Goal: Task Accomplishment & Management: Use online tool/utility

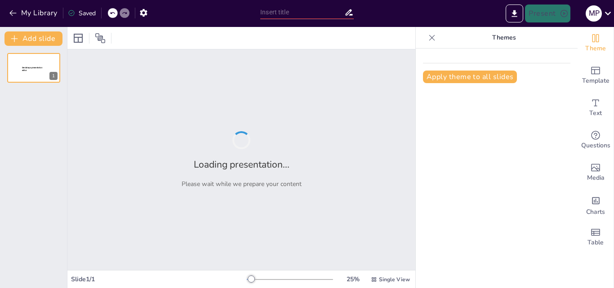
type input "Fundamentos de Finanzas: Oportunidades [PERSON_NAME] y Organización Empresarial"
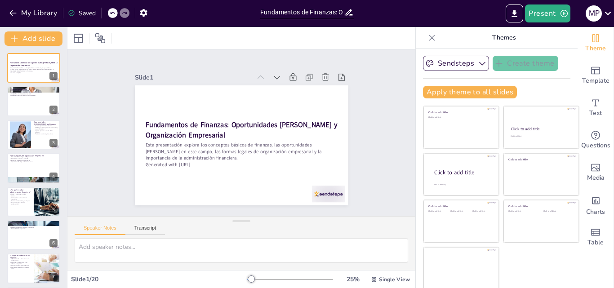
checkbox input "true"
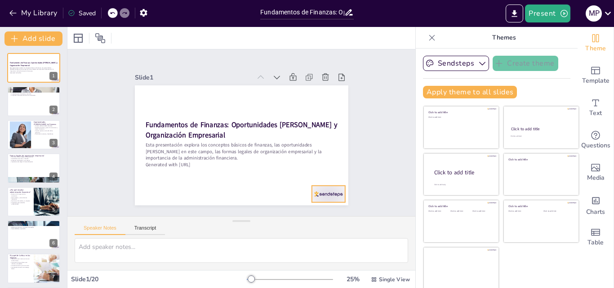
checkbox input "true"
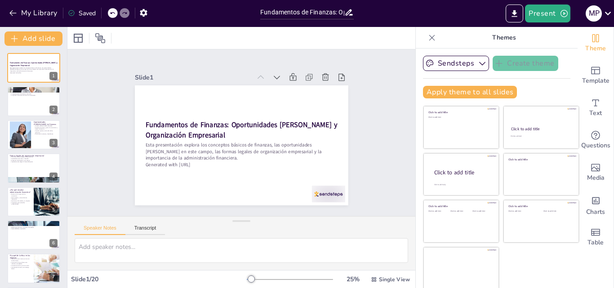
checkbox input "true"
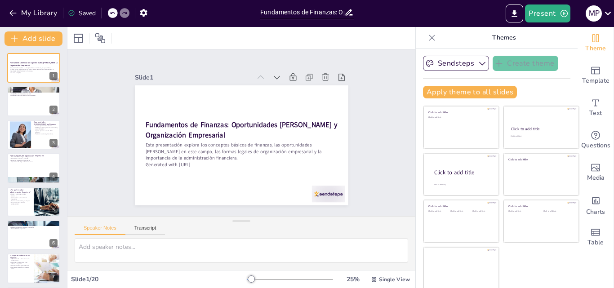
checkbox input "true"
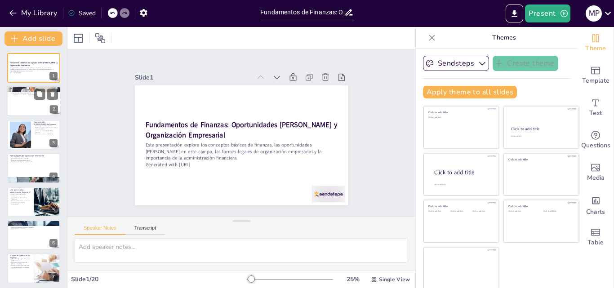
checkbox input "true"
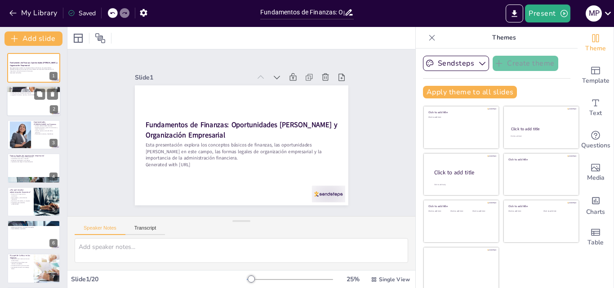
click at [31, 98] on div at bounding box center [34, 101] width 54 height 31
type textarea "La gestión del dinero es un aspecto fundamental de las finanzas, que abarca no …"
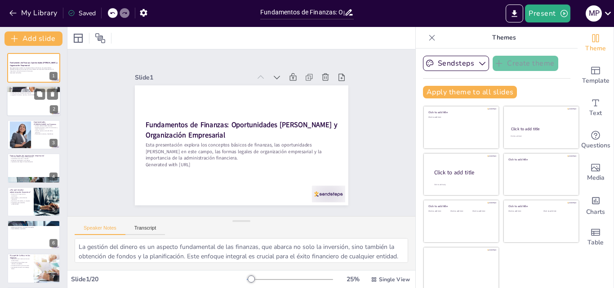
checkbox input "true"
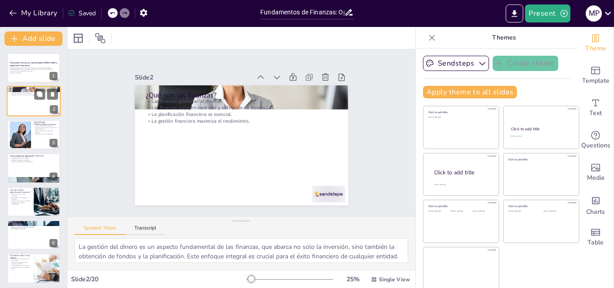
checkbox input "true"
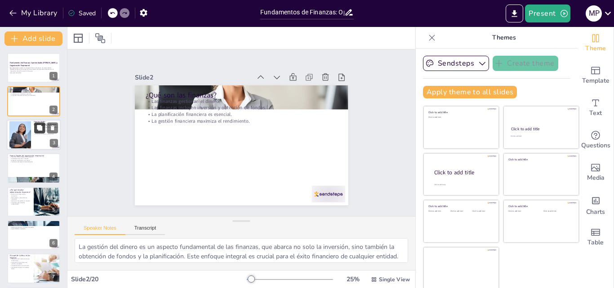
checkbox input "true"
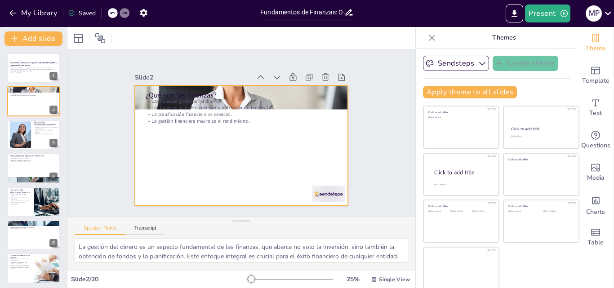
checkbox input "true"
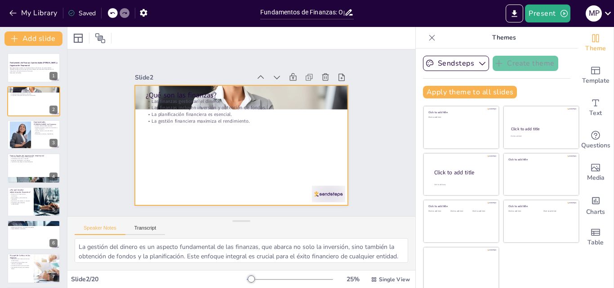
checkbox input "true"
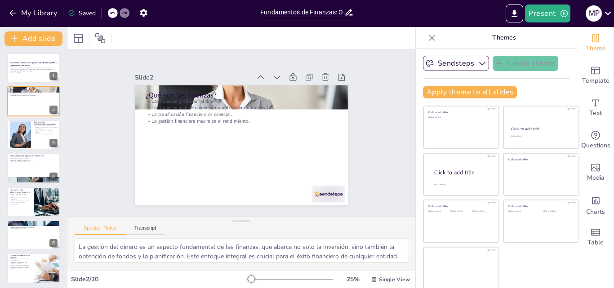
checkbox input "true"
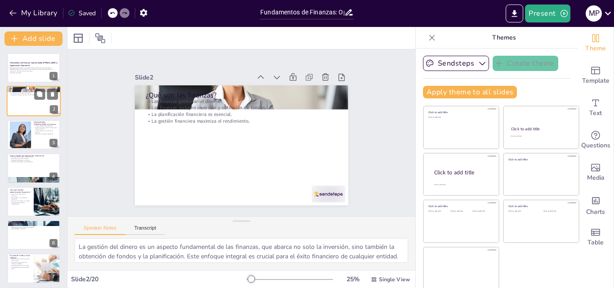
checkbox input "true"
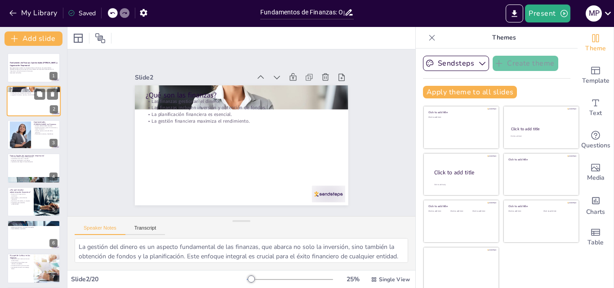
checkbox input "true"
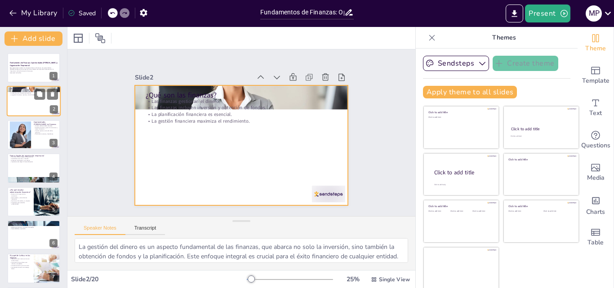
checkbox input "true"
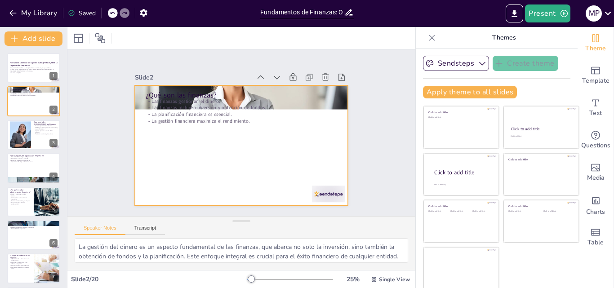
checkbox input "true"
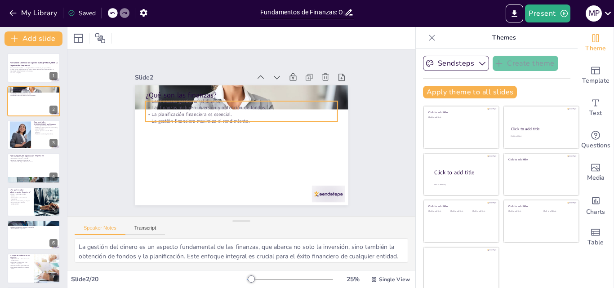
checkbox input "true"
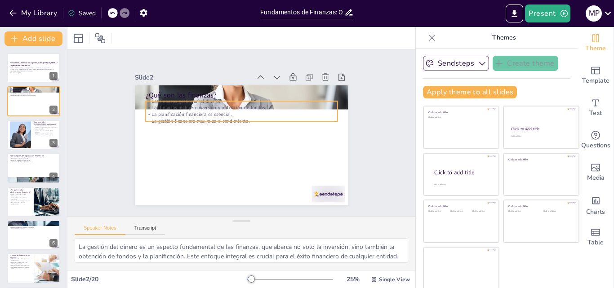
drag, startPoint x: 151, startPoint y: 108, endPoint x: 149, endPoint y: 103, distance: 5.0
click at [151, 108] on p "La planificación financiera es esencial." at bounding box center [242, 114] width 191 height 27
click at [167, 92] on p "¿Qué son las finanzas?" at bounding box center [256, 98] width 179 height 87
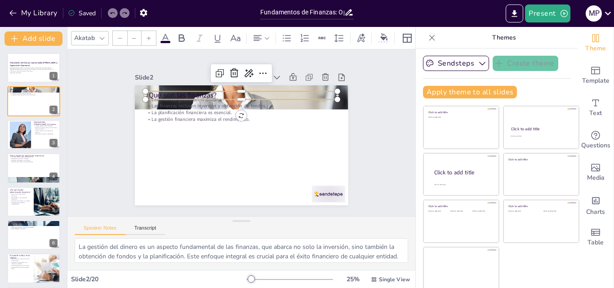
checkbox input "true"
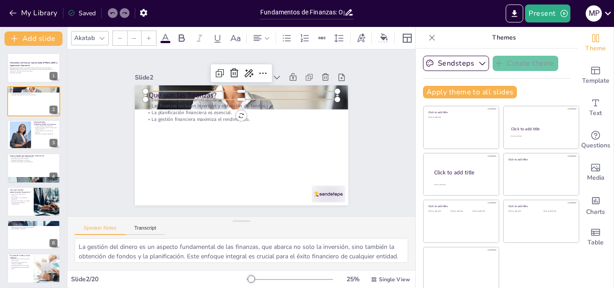
checkbox input "true"
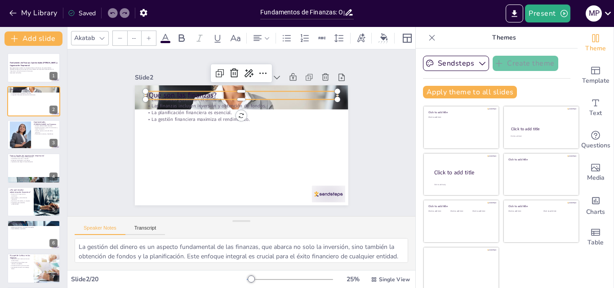
type input "48"
checkbox input "true"
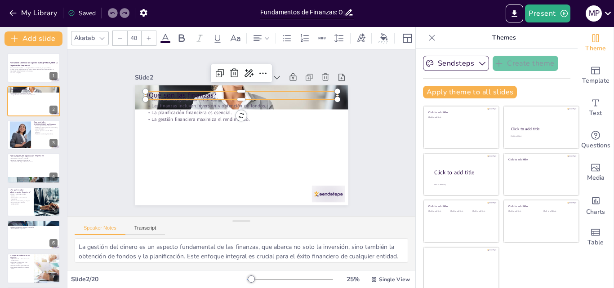
checkbox input "true"
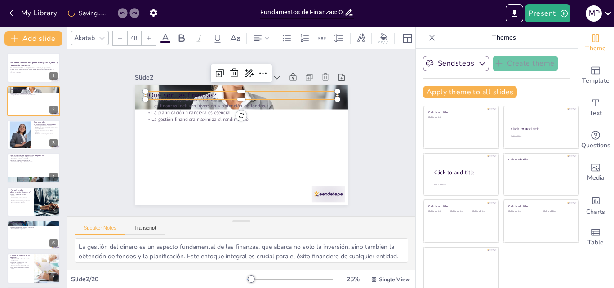
checkbox input "true"
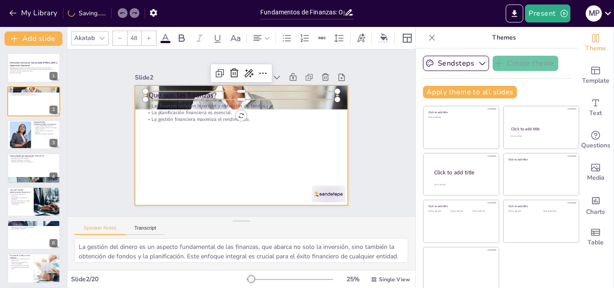
click at [181, 112] on p "La planificación financiera es esencial." at bounding box center [254, 117] width 147 height 133
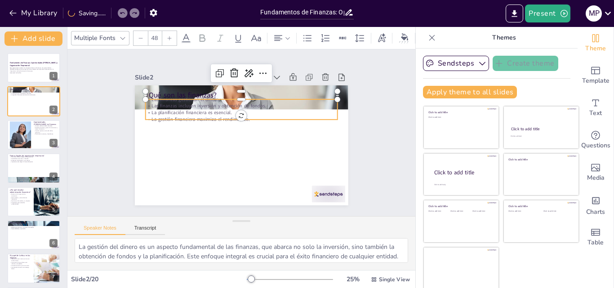
click at [155, 109] on p "La planificación financiera es esencial." at bounding box center [242, 112] width 191 height 27
checkbox input "true"
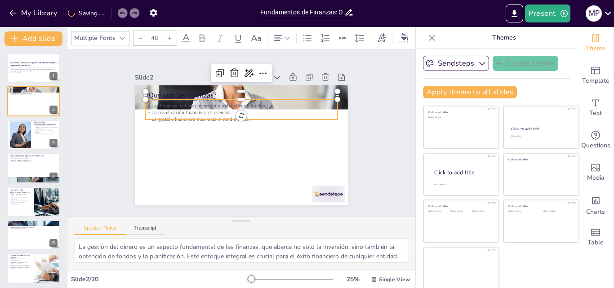
checkbox input "true"
type input "--"
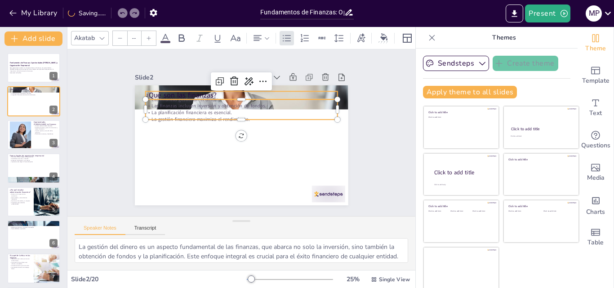
checkbox input "true"
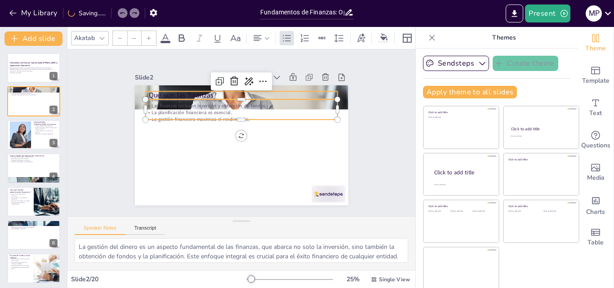
click at [151, 91] on p "¿Qué son las finanzas?" at bounding box center [245, 95] width 192 height 30
checkbox input "true"
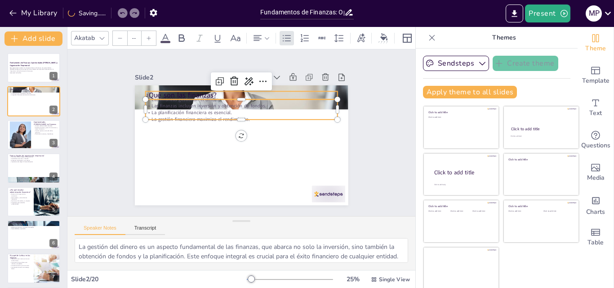
checkbox input "true"
type input "--"
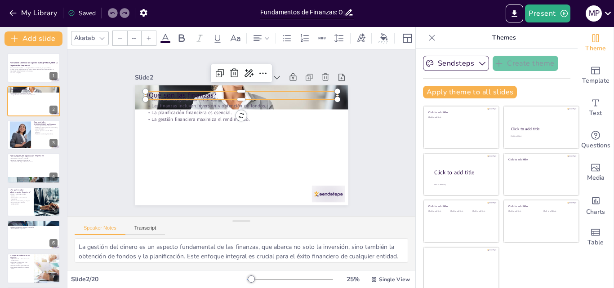
checkbox input "true"
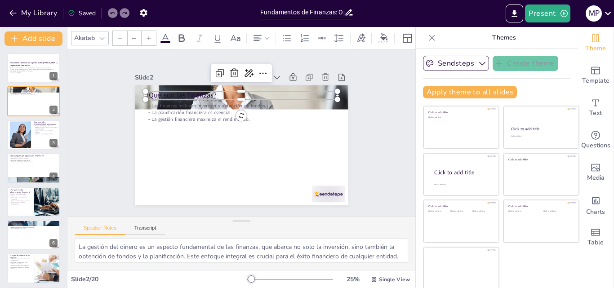
type input "48"
checkbox input "true"
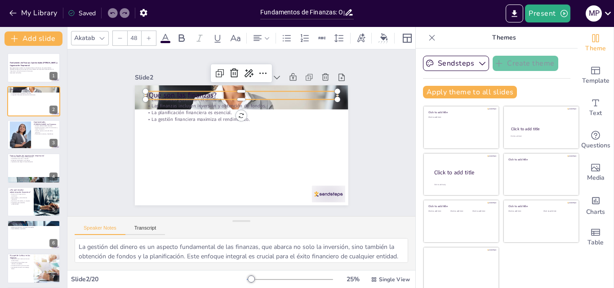
checkbox input "true"
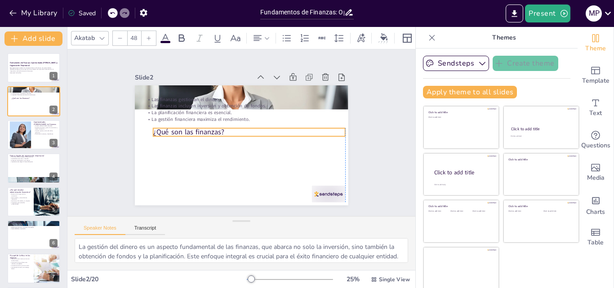
checkbox input "true"
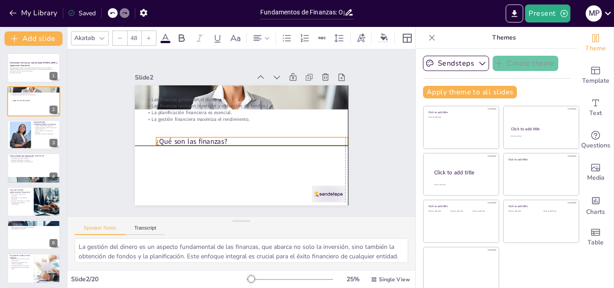
checkbox input "true"
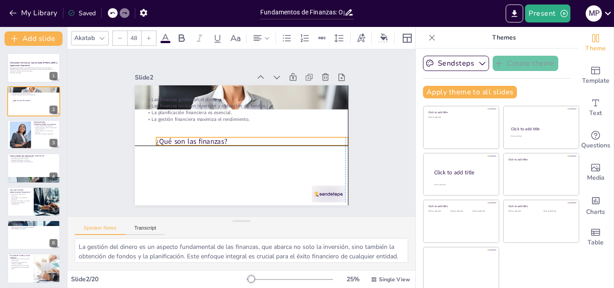
checkbox input "true"
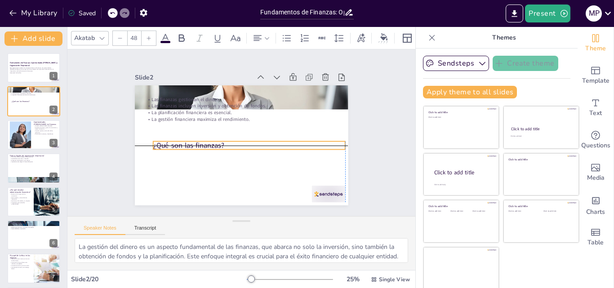
checkbox input "true"
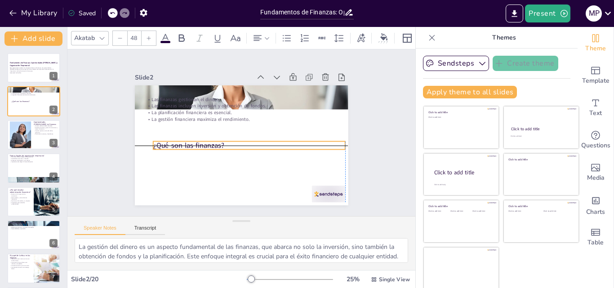
checkbox input "true"
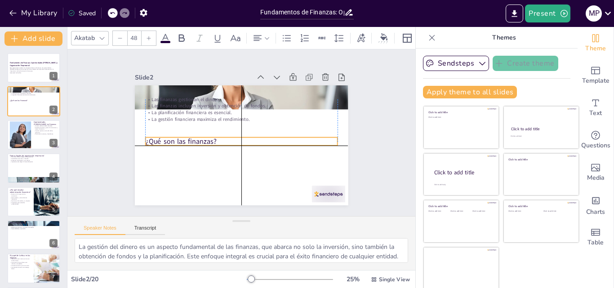
checkbox input "true"
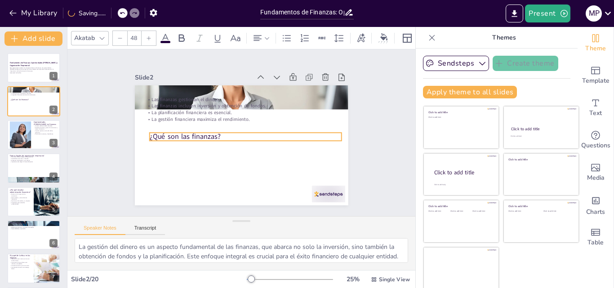
checkbox input "true"
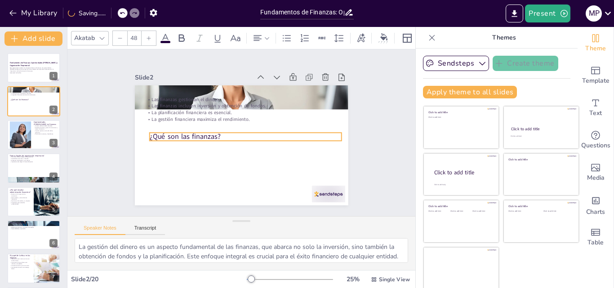
checkbox input "true"
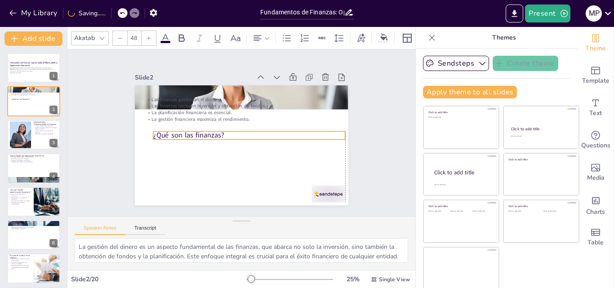
checkbox input "true"
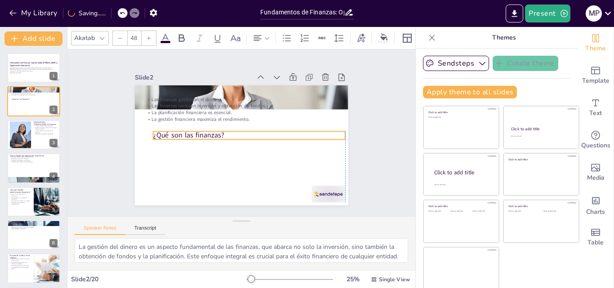
checkbox input "true"
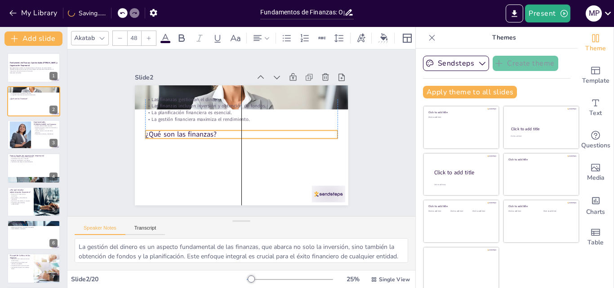
drag, startPoint x: 152, startPoint y: 91, endPoint x: 151, endPoint y: 129, distance: 38.6
click at [151, 129] on p "¿Qué son las finanzas?" at bounding box center [241, 135] width 190 height 50
checkbox input "true"
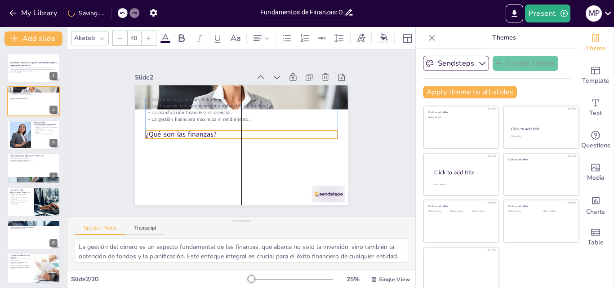
checkbox input "true"
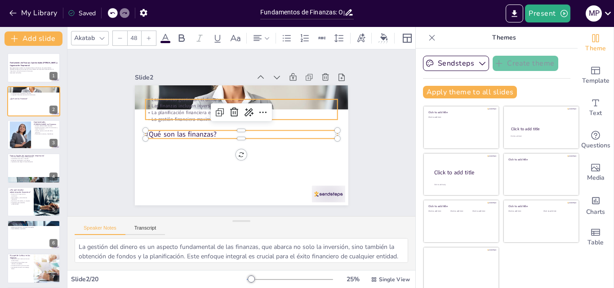
checkbox input "true"
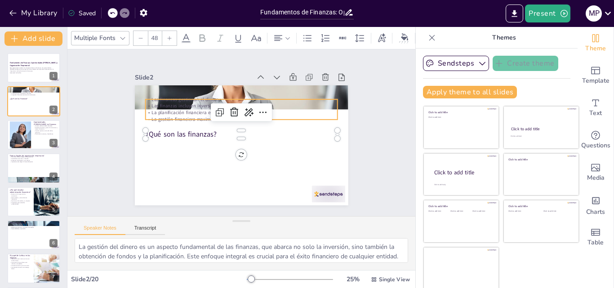
checkbox input "true"
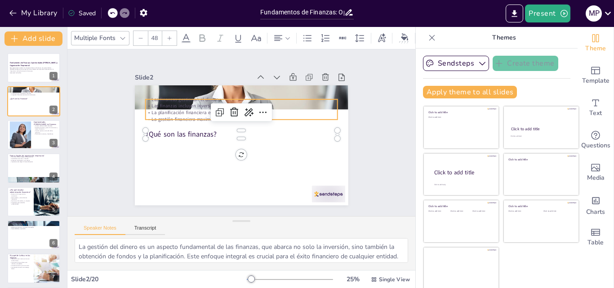
type input "--"
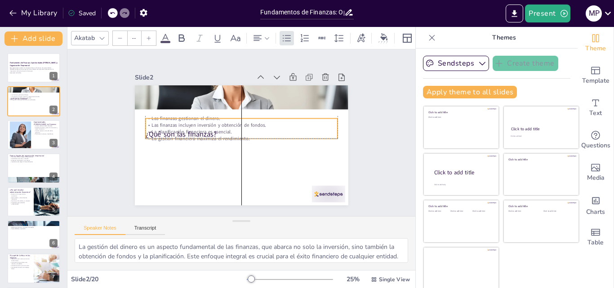
checkbox input "true"
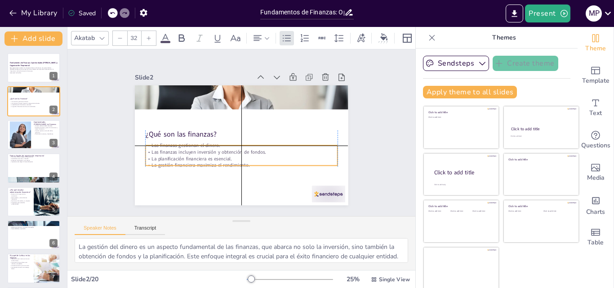
drag, startPoint x: 151, startPoint y: 99, endPoint x: 151, endPoint y: 146, distance: 47.2
click at [151, 146] on div "Las finanzas gestionan el dinero. Las finanzas incluyen inversión y obtención d…" at bounding box center [236, 155] width 193 height 66
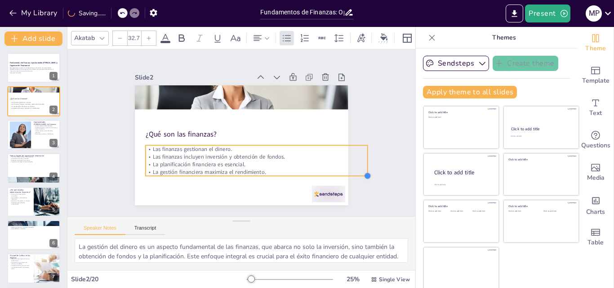
drag, startPoint x: 325, startPoint y: 172, endPoint x: 309, endPoint y: 165, distance: 17.3
click at [309, 165] on div "¿Qué son las finanzas? Las finanzas gestionan el dinero. Las finanzas incluyen …" at bounding box center [241, 145] width 213 height 120
drag, startPoint x: 358, startPoint y: 157, endPoint x: 332, endPoint y: 155, distance: 25.7
click at [340, 156] on div at bounding box center [345, 171] width 10 height 31
click at [233, 171] on p "La gestión financiera maximiza el rendimiento." at bounding box center [239, 172] width 196 height 28
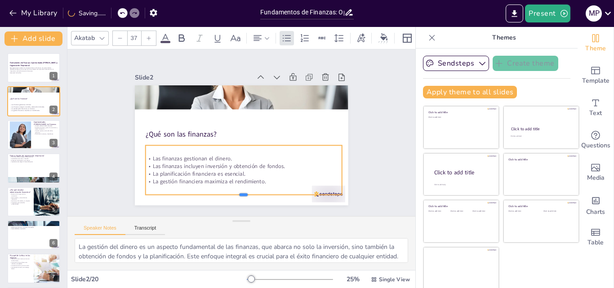
drag, startPoint x: 233, startPoint y: 174, endPoint x: 232, endPoint y: 193, distance: 18.9
click at [232, 193] on div at bounding box center [230, 197] width 194 height 48
click at [150, 35] on icon at bounding box center [148, 37] width 5 height 5
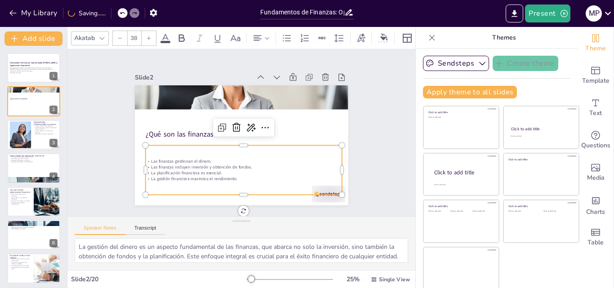
click at [150, 35] on icon at bounding box center [148, 37] width 5 height 5
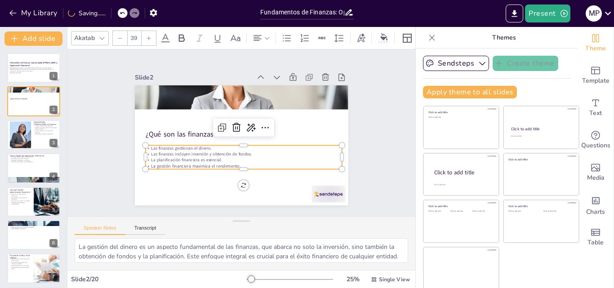
click at [150, 35] on icon at bounding box center [148, 37] width 5 height 5
click at [245, 161] on p "La gestión financiera maximiza el rendimiento." at bounding box center [240, 166] width 196 height 27
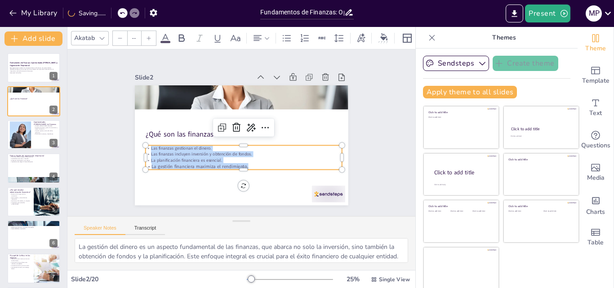
drag, startPoint x: 244, startPoint y: 162, endPoint x: 140, endPoint y: 147, distance: 105.8
click at [142, 147] on div "Las finanzas gestionan el dinero. Las finanzas incluyen inversión y obtención d…" at bounding box center [241, 157] width 198 height 44
click at [148, 31] on div at bounding box center [148, 38] width 14 height 14
click at [137, 35] on input "--" at bounding box center [134, 38] width 13 height 14
click at [148, 36] on icon at bounding box center [148, 37] width 5 height 5
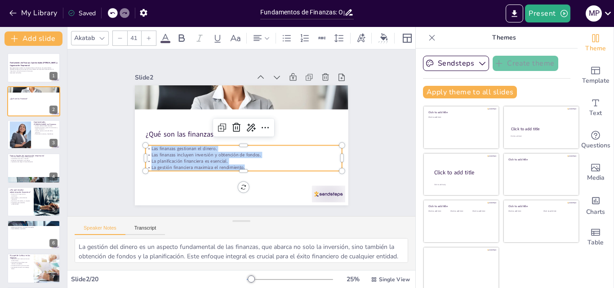
click at [148, 36] on icon at bounding box center [148, 37] width 5 height 5
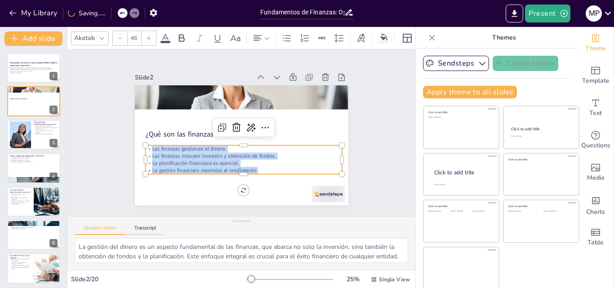
click at [148, 36] on icon at bounding box center [148, 37] width 5 height 5
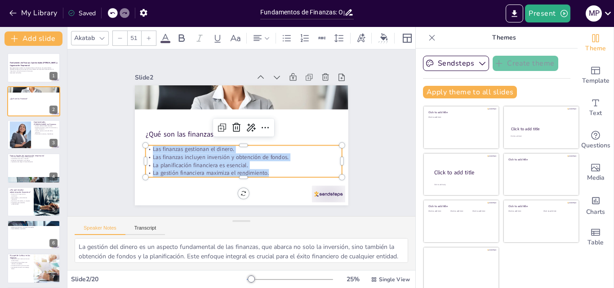
click at [148, 36] on icon at bounding box center [148, 37] width 5 height 5
click at [43, 135] on div at bounding box center [34, 134] width 54 height 31
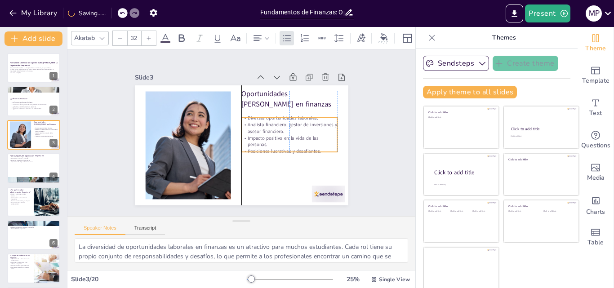
drag, startPoint x: 244, startPoint y: 132, endPoint x: 284, endPoint y: 153, distance: 45.8
click at [244, 129] on p "Analista financiero, gestor de inversiones y asesor financiero." at bounding box center [289, 127] width 96 height 13
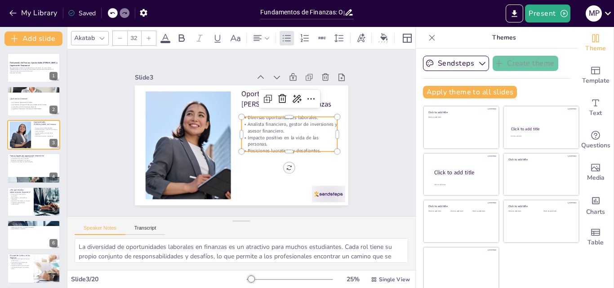
click at [244, 97] on p "Oportunidades [PERSON_NAME] en finanzas" at bounding box center [292, 104] width 97 height 30
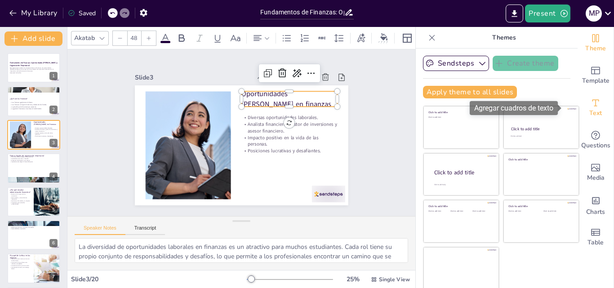
click at [590, 104] on icon "Add text boxes" at bounding box center [595, 102] width 11 height 11
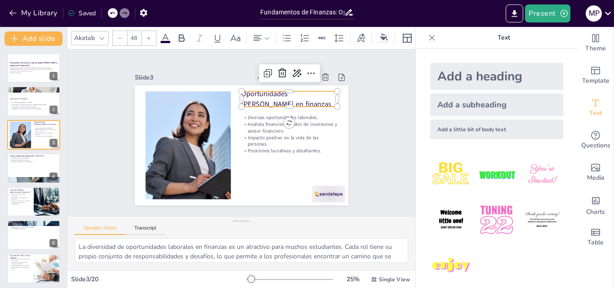
click at [493, 172] on img at bounding box center [496, 175] width 42 height 42
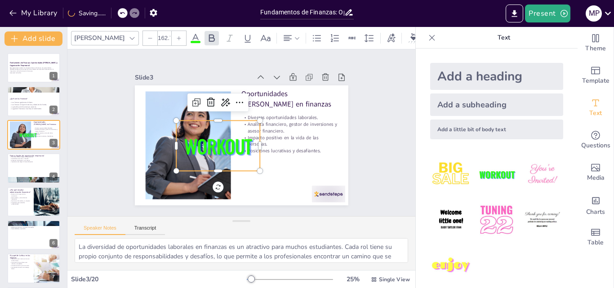
click at [221, 135] on span "WORKOUT" at bounding box center [218, 146] width 68 height 27
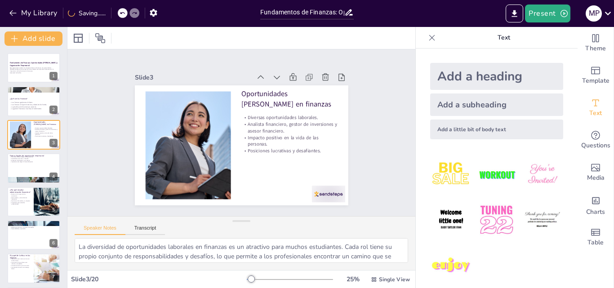
click at [259, 98] on p "Oportunidades [PERSON_NAME] en finanzas" at bounding box center [289, 99] width 96 height 20
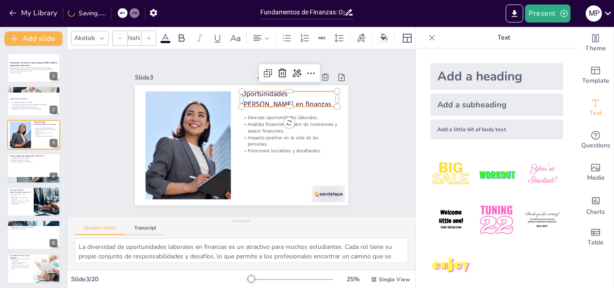
click at [255, 98] on p "Oportunidades [PERSON_NAME] en finanzas" at bounding box center [292, 104] width 97 height 30
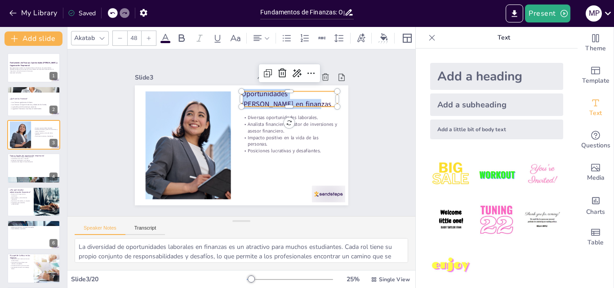
click at [481, 173] on img at bounding box center [496, 175] width 42 height 42
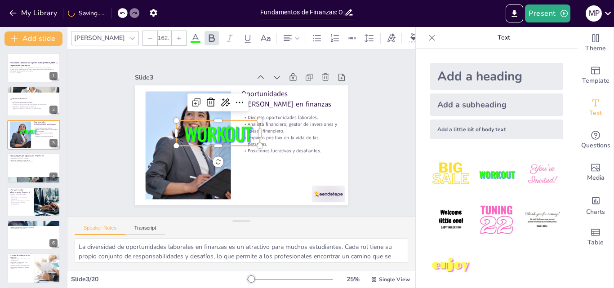
click at [219, 121] on span "WORKOUT" at bounding box center [218, 131] width 71 height 34
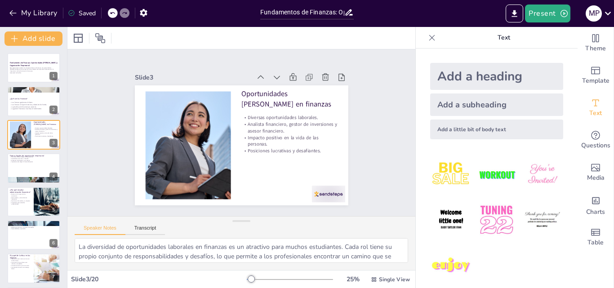
click at [254, 122] on p "Analista financiero, gestor de inversiones y asesor financiero." at bounding box center [289, 132] width 97 height 23
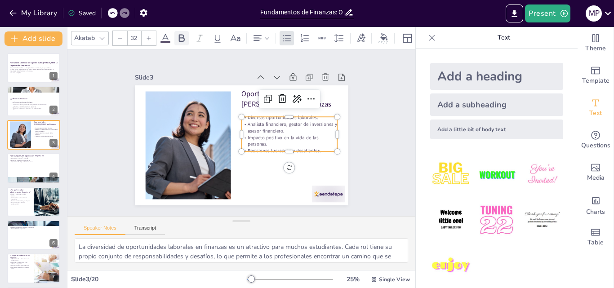
click at [181, 38] on icon at bounding box center [182, 38] width 6 height 8
click at [236, 35] on icon at bounding box center [235, 38] width 11 height 11
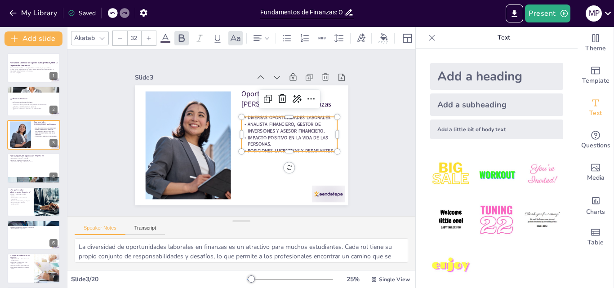
click at [105, 37] on icon at bounding box center [101, 38] width 7 height 7
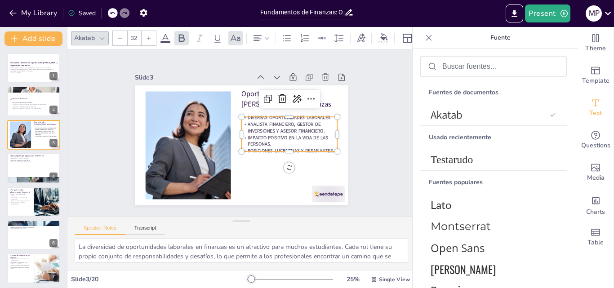
scroll to position [180, 0]
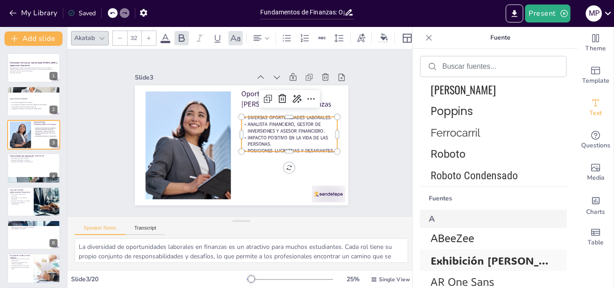
click at [476, 261] on font "Exhibición ADLaM" at bounding box center [502, 260] width 144 height 14
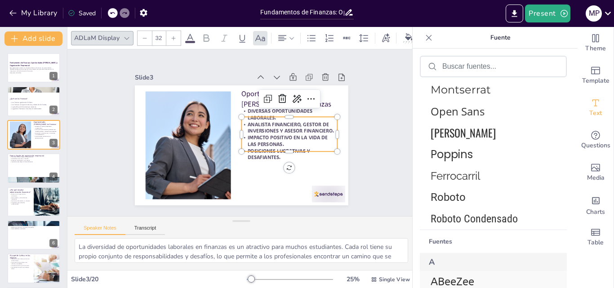
scroll to position [223, 0]
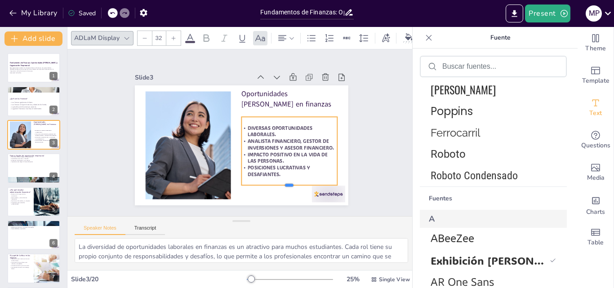
drag, startPoint x: 283, startPoint y: 148, endPoint x: 283, endPoint y: 182, distance: 33.7
click at [283, 185] on div at bounding box center [283, 193] width 96 height 17
click at [187, 36] on icon at bounding box center [190, 38] width 11 height 11
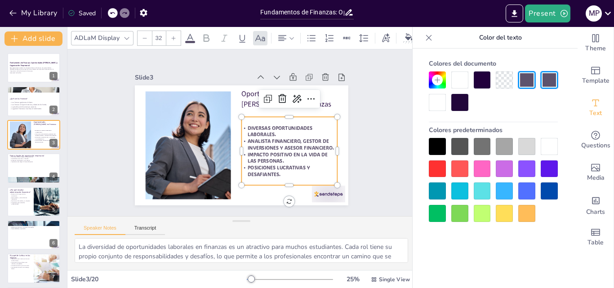
click at [549, 168] on div at bounding box center [548, 168] width 17 height 17
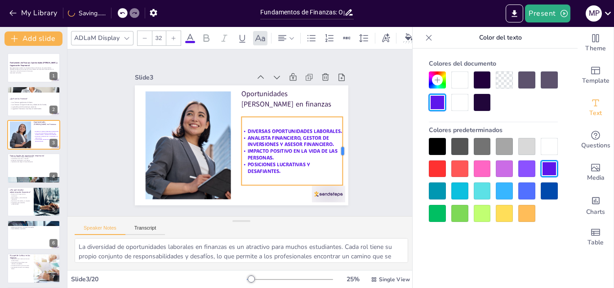
drag, startPoint x: 331, startPoint y: 146, endPoint x: 336, endPoint y: 146, distance: 5.4
click at [343, 146] on div at bounding box center [346, 151] width 7 height 68
click at [172, 35] on icon at bounding box center [173, 37] width 5 height 5
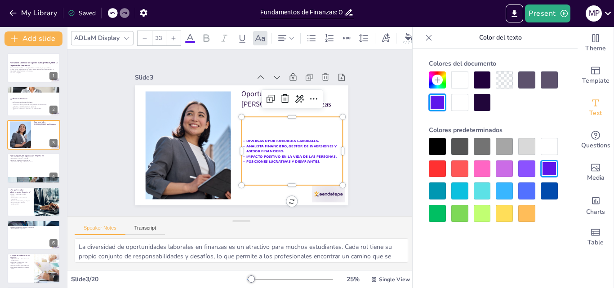
click at [171, 36] on icon at bounding box center [173, 37] width 5 height 5
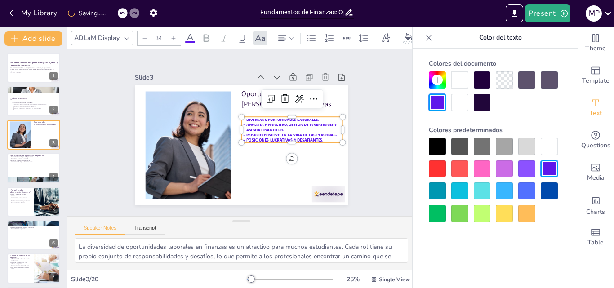
click at [171, 35] on icon at bounding box center [173, 37] width 5 height 5
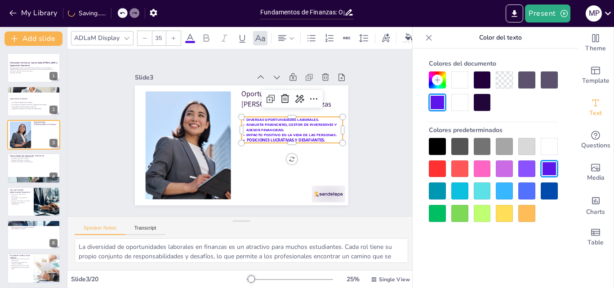
click at [171, 35] on icon at bounding box center [173, 37] width 5 height 5
click at [324, 138] on span "Posiciones lucrativas y desafiantes." at bounding box center [284, 144] width 79 height 13
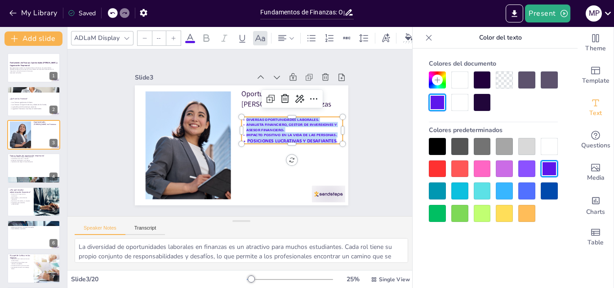
drag, startPoint x: 329, startPoint y: 137, endPoint x: 243, endPoint y: 112, distance: 89.8
click at [243, 112] on div "Oportunidades de carrera en finanzas Diversas oportunidades laborales. Analista…" at bounding box center [240, 145] width 225 height 141
click at [164, 33] on div "--" at bounding box center [159, 38] width 14 height 14
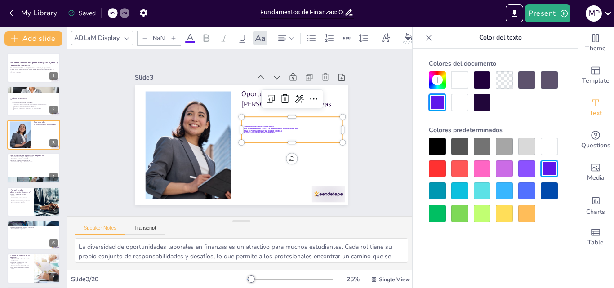
click at [160, 38] on input "NaN" at bounding box center [158, 38] width 13 height 14
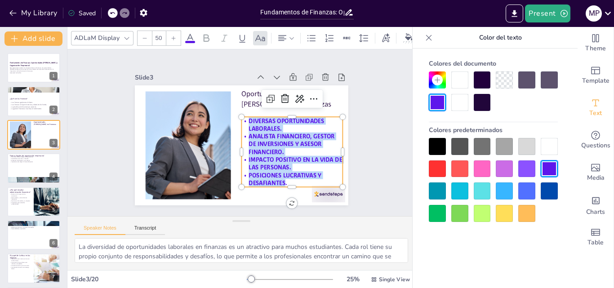
click at [362, 153] on div "Slide 1 Fundamentos de Finanzas: Oportunidades de Carrera y Organización Empres…" at bounding box center [240, 133] width 277 height 172
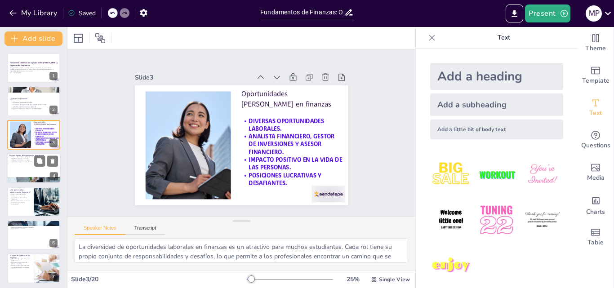
click at [20, 163] on div at bounding box center [34, 168] width 54 height 31
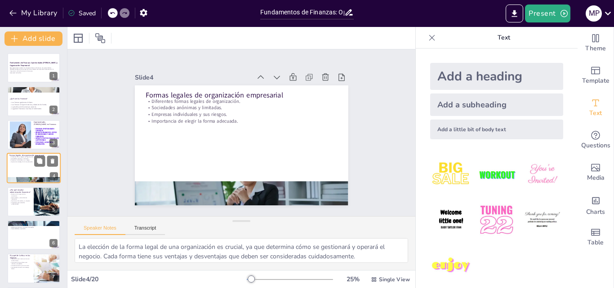
scroll to position [1, 0]
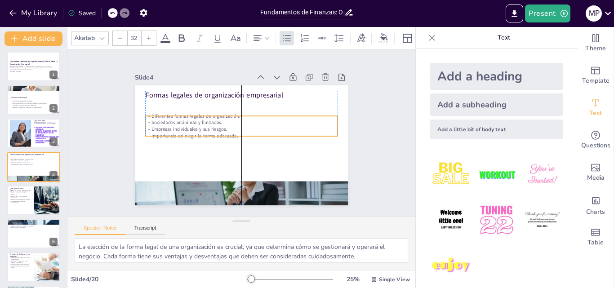
drag, startPoint x: 151, startPoint y: 117, endPoint x: 153, endPoint y: 132, distance: 14.9
click at [153, 132] on p "Importancia de elegir la forma adecuada." at bounding box center [240, 136] width 191 height 27
click at [326, 81] on icon at bounding box center [331, 86] width 10 height 10
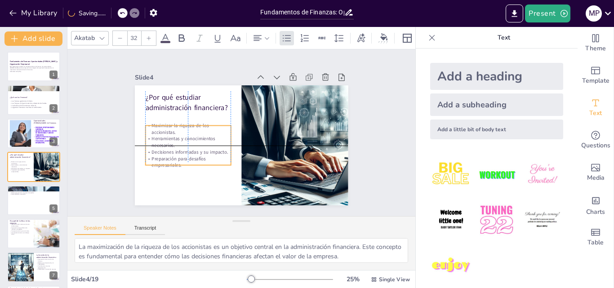
drag, startPoint x: 148, startPoint y: 128, endPoint x: 149, endPoint y: 136, distance: 7.2
click at [149, 136] on p "Herramientas y conocimientos necesarios." at bounding box center [187, 136] width 86 height 22
click at [161, 102] on div at bounding box center [169, 100] width 16 height 16
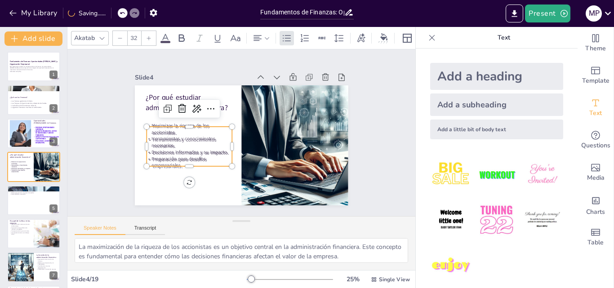
click at [148, 101] on p "¿Por qué estudiar administración financiera?" at bounding box center [191, 97] width 87 height 29
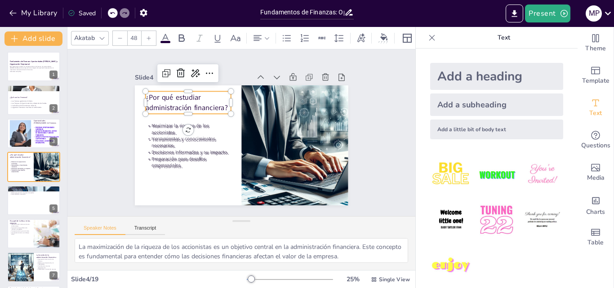
click at [164, 126] on p "Maximizar la riqueza de los accionistas." at bounding box center [191, 119] width 86 height 31
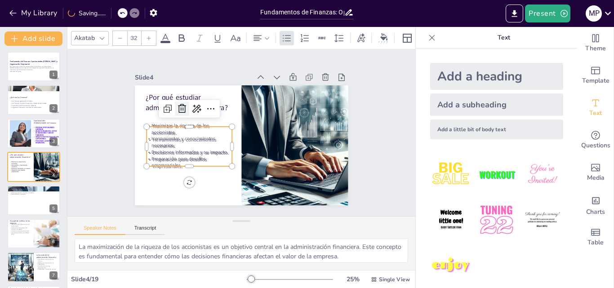
click at [182, 103] on icon at bounding box center [188, 96] width 13 height 13
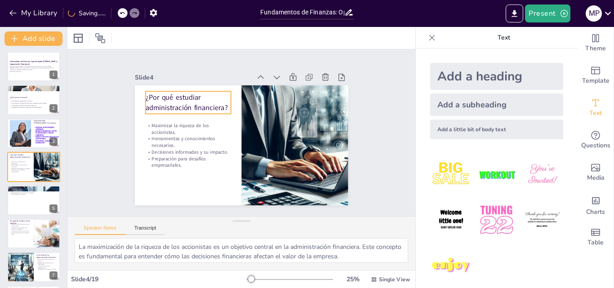
click at [159, 97] on p "¿Por qué estudiar administración financiera?" at bounding box center [187, 103] width 85 height 20
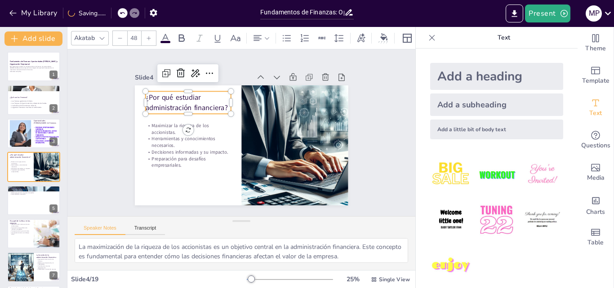
click at [102, 37] on icon at bounding box center [101, 38] width 7 height 7
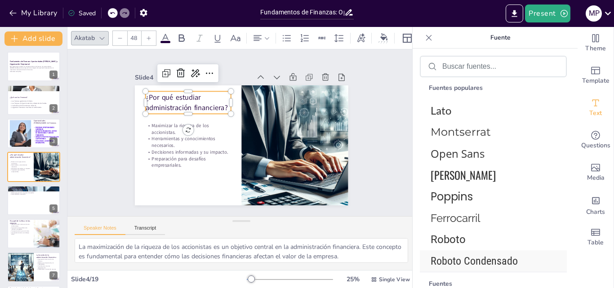
scroll to position [180, 0]
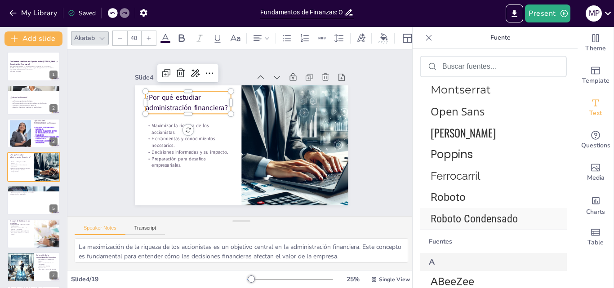
click at [477, 218] on font "Roboto Condensado" at bounding box center [473, 218] width 87 height 13
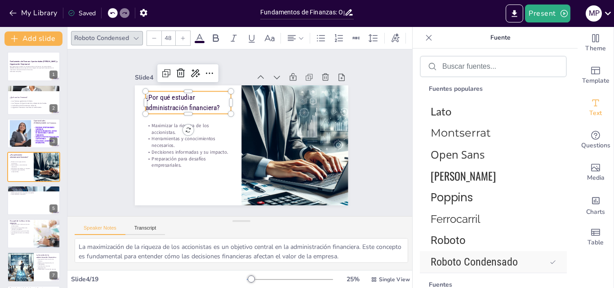
scroll to position [223, 0]
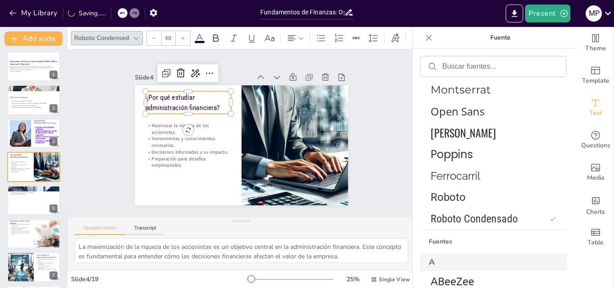
click at [201, 35] on icon at bounding box center [199, 38] width 11 height 11
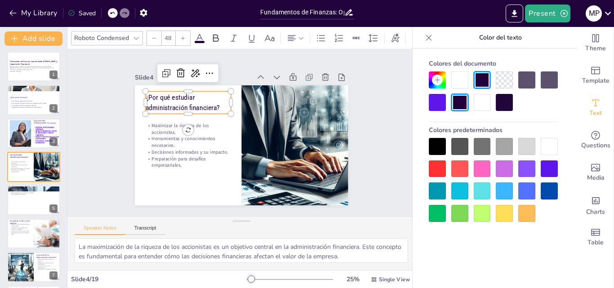
click at [445, 170] on div at bounding box center [436, 168] width 17 height 17
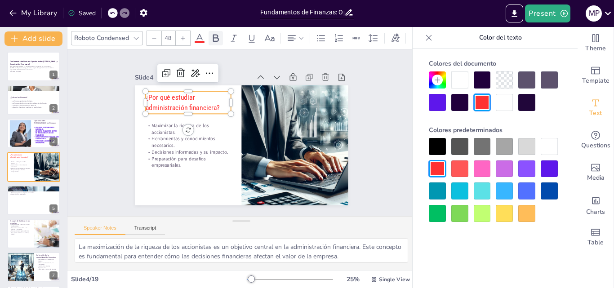
click at [217, 34] on icon at bounding box center [216, 38] width 6 height 8
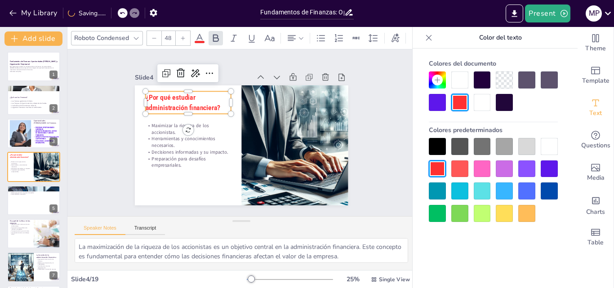
click at [181, 35] on icon at bounding box center [182, 37] width 5 height 5
click at [172, 34] on input "49" at bounding box center [168, 38] width 13 height 14
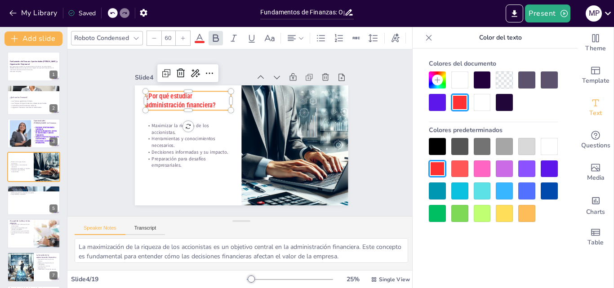
click at [152, 99] on span "¿Por qué estudiar administración financiera?" at bounding box center [187, 88] width 70 height 31
drag, startPoint x: 209, startPoint y: 103, endPoint x: 139, endPoint y: 93, distance: 70.7
click at [148, 93] on p "¿Por qué estudiar administración financiera?" at bounding box center [191, 95] width 87 height 27
click at [168, 34] on input "60" at bounding box center [168, 38] width 13 height 14
click at [185, 31] on div at bounding box center [183, 38] width 14 height 14
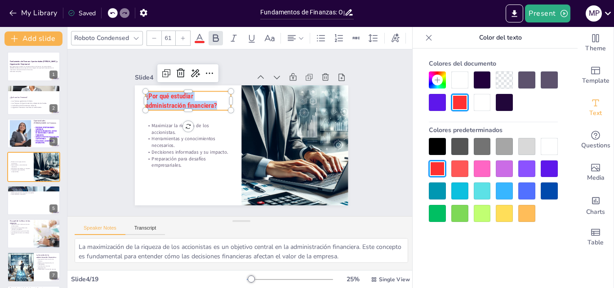
click at [184, 31] on div at bounding box center [183, 38] width 14 height 14
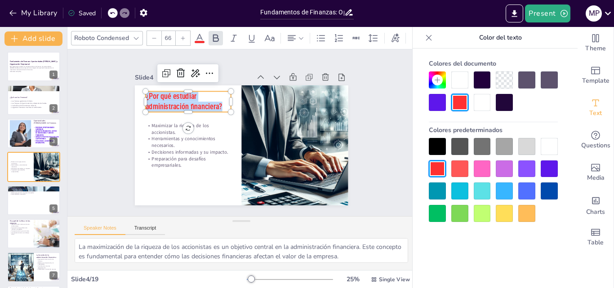
click at [184, 31] on div at bounding box center [183, 38] width 14 height 14
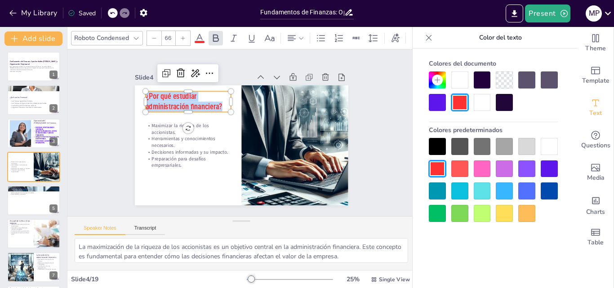
click at [184, 31] on div at bounding box center [183, 38] width 14 height 14
click at [160, 139] on p "Herramientas y conocimientos necesarios." at bounding box center [187, 136] width 86 height 22
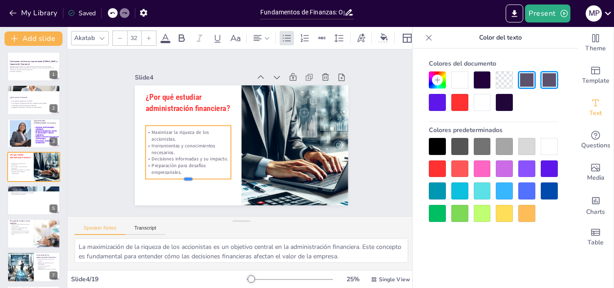
drag, startPoint x: 179, startPoint y: 161, endPoint x: 177, endPoint y: 175, distance: 14.0
click at [177, 175] on div at bounding box center [182, 177] width 85 height 16
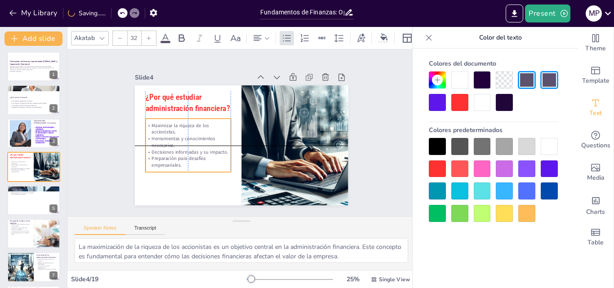
drag, startPoint x: 178, startPoint y: 170, endPoint x: 175, endPoint y: 162, distance: 8.8
click at [175, 162] on p "Preparación para desafíos empresariales." at bounding box center [185, 156] width 86 height 22
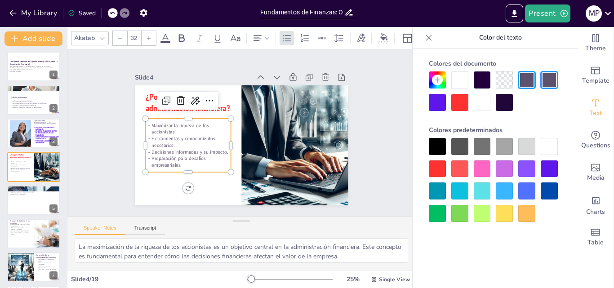
click at [177, 163] on p "Preparación para desafíos empresariales." at bounding box center [183, 150] width 86 height 31
click at [174, 162] on p "Preparación para desafíos empresariales." at bounding box center [185, 156] width 86 height 22
click at [174, 158] on p "Preparación para desafíos empresariales." at bounding box center [187, 161] width 85 height 13
click at [176, 151] on p "Decisiones informadas y su impacto." at bounding box center [185, 145] width 85 height 15
click at [171, 162] on p "Preparación para desafíos empresariales." at bounding box center [183, 150] width 86 height 31
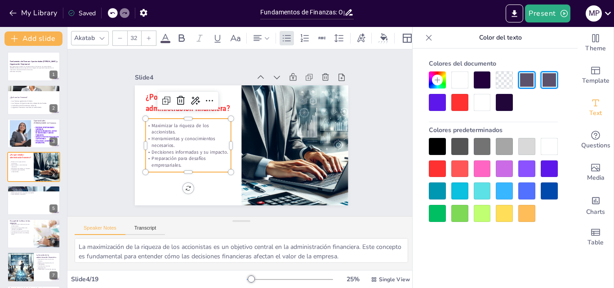
click at [175, 162] on p "Preparación para desafíos empresariales." at bounding box center [185, 156] width 86 height 22
click at [178, 158] on p "Preparación para desafíos empresariales." at bounding box center [185, 156] width 86 height 22
click at [176, 161] on p "Preparación para desafíos empresariales." at bounding box center [183, 150] width 86 height 31
click at [174, 159] on p "Preparación para desafíos empresariales." at bounding box center [185, 156] width 86 height 22
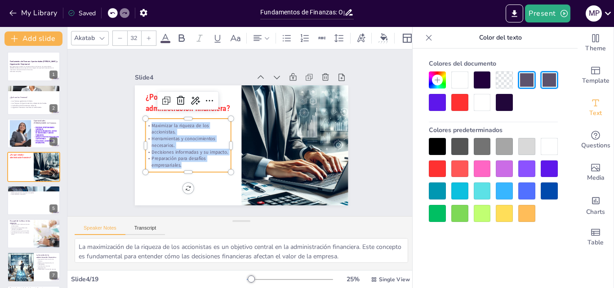
drag, startPoint x: 178, startPoint y: 161, endPoint x: 145, endPoint y: 124, distance: 49.6
click at [145, 124] on div "Maximizar la riqueza de los accionistas. Herramientas y conocimientos necesario…" at bounding box center [186, 133] width 93 height 63
click at [103, 35] on icon at bounding box center [101, 38] width 7 height 7
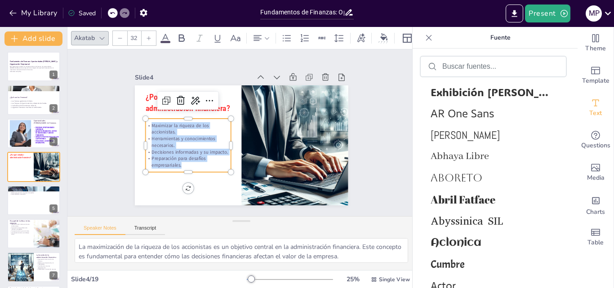
scroll to position [449, 0]
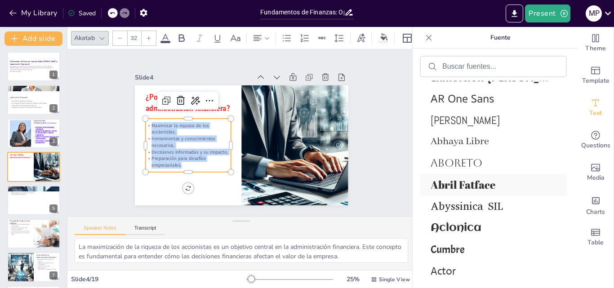
click at [476, 184] on font "Abril Fatface" at bounding box center [462, 184] width 65 height 14
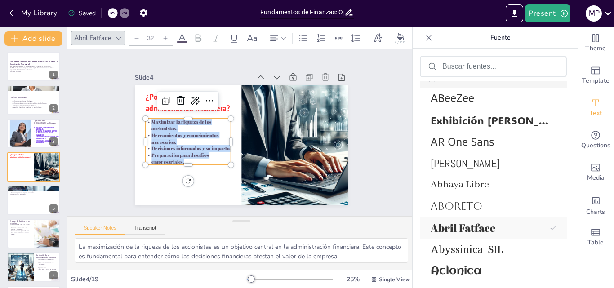
scroll to position [492, 0]
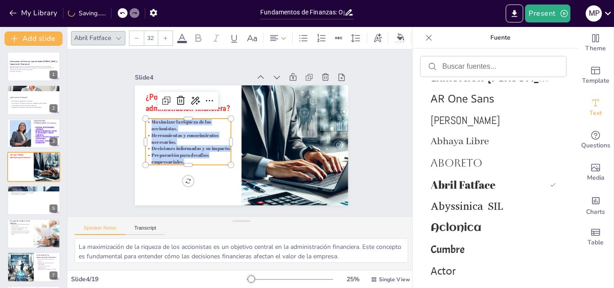
click at [164, 38] on div at bounding box center [165, 38] width 14 height 14
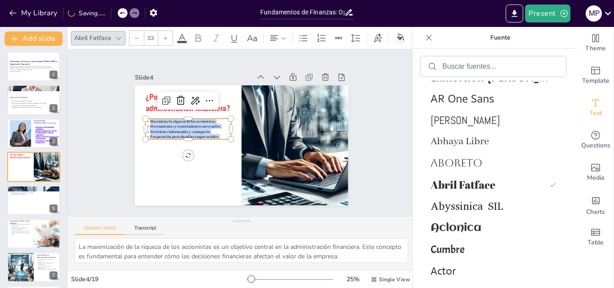
click at [164, 38] on div at bounding box center [165, 38] width 14 height 14
click at [162, 31] on div at bounding box center [165, 38] width 14 height 14
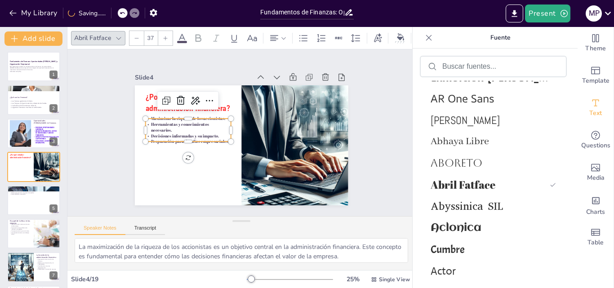
click at [162, 31] on div at bounding box center [165, 38] width 14 height 14
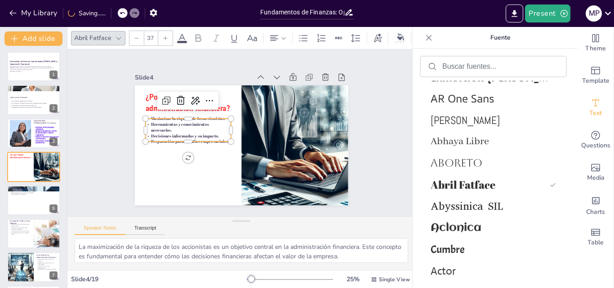
click at [162, 31] on div at bounding box center [165, 38] width 14 height 14
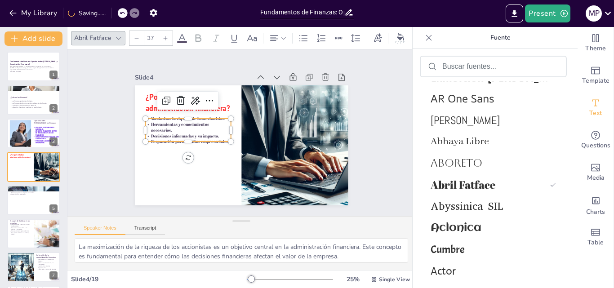
click at [162, 31] on div at bounding box center [165, 38] width 14 height 14
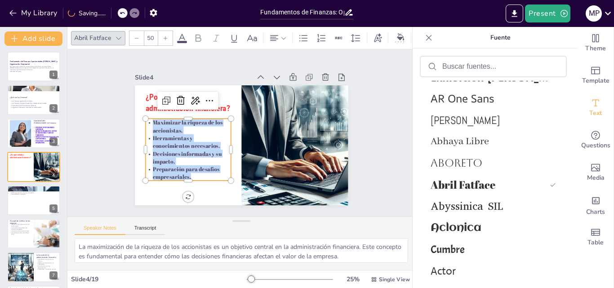
click at [162, 31] on div at bounding box center [165, 38] width 14 height 14
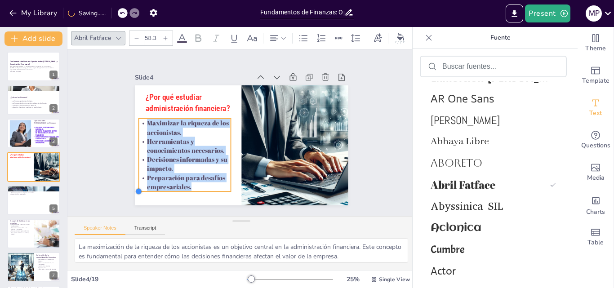
drag, startPoint x: 139, startPoint y: 185, endPoint x: 144, endPoint y: 190, distance: 7.0
click at [144, 190] on div "¿Por qué estudiar administración financiera? Maximizar la riqueza de los accion…" at bounding box center [239, 145] width 234 height 162
click at [181, 37] on icon at bounding box center [182, 38] width 11 height 11
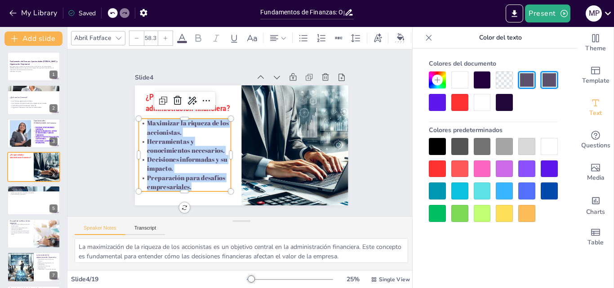
click at [439, 85] on div at bounding box center [437, 80] width 11 height 11
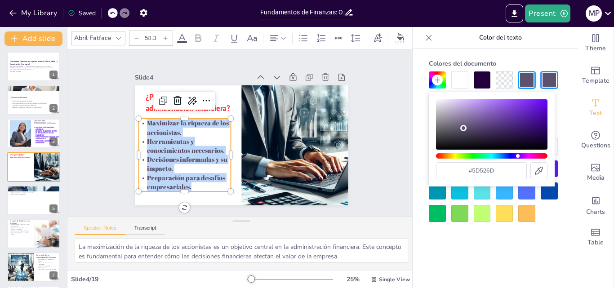
click at [533, 154] on div "Hue" at bounding box center [491, 155] width 111 height 5
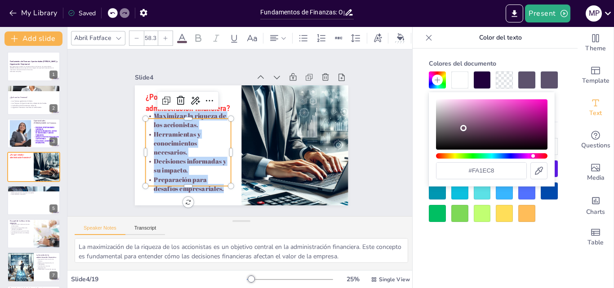
click at [534, 100] on div "Color" at bounding box center [491, 124] width 111 height 50
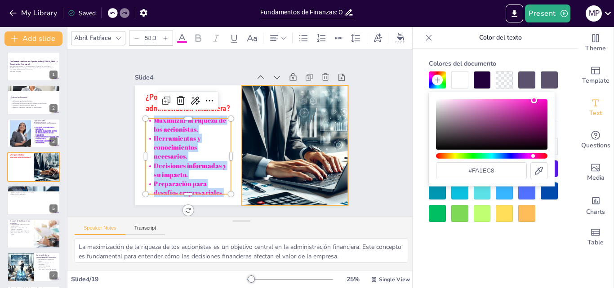
click at [365, 164] on div "Slide 1 Fundamentos de Finanzas: Oportunidades de Carrera y Organización Empres…" at bounding box center [240, 133] width 277 height 172
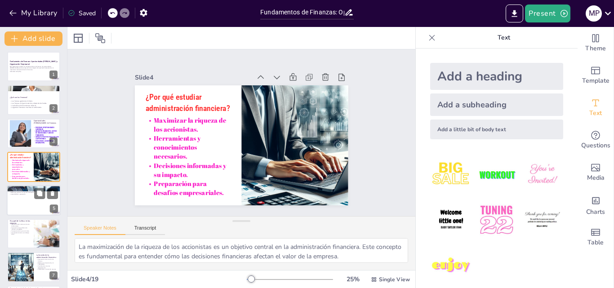
click at [42, 200] on div at bounding box center [34, 200] width 54 height 31
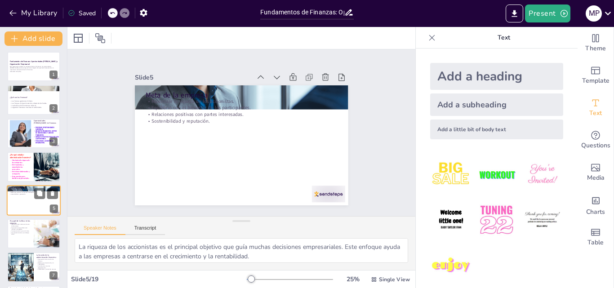
scroll to position [35, 0]
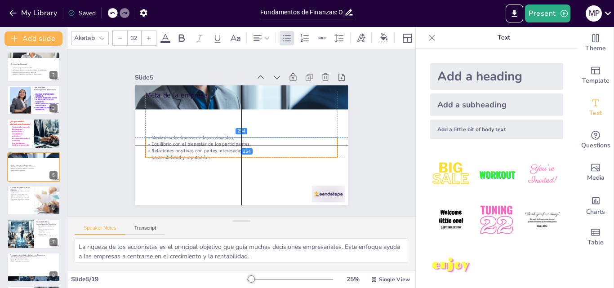
drag, startPoint x: 163, startPoint y: 108, endPoint x: 166, endPoint y: 144, distance: 36.0
click at [166, 144] on div "Maximizar la riqueza de los accionistas. Equilibrio con el bienestar de los par…" at bounding box center [237, 147] width 193 height 66
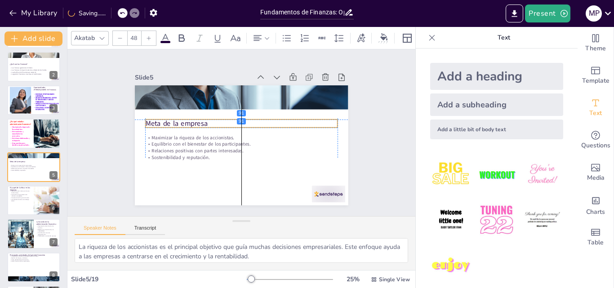
drag, startPoint x: 167, startPoint y: 92, endPoint x: 166, endPoint y: 119, distance: 27.0
click at [166, 119] on p "Meta de la empresa" at bounding box center [242, 124] width 192 height 30
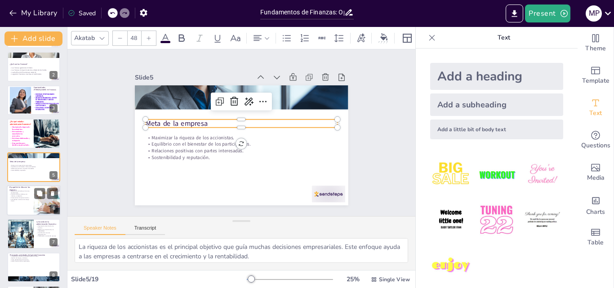
click at [27, 196] on p "Construcción de confianza con clientes y empleados." at bounding box center [20, 195] width 22 height 3
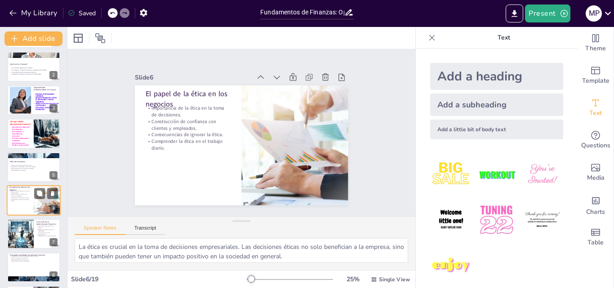
scroll to position [68, 0]
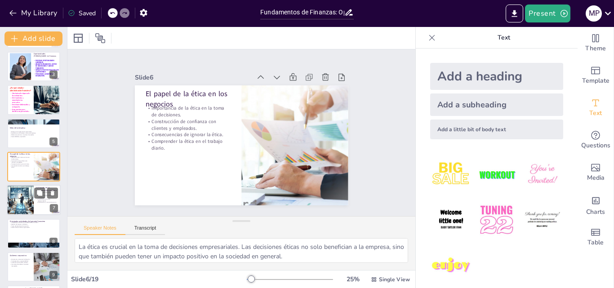
click at [21, 202] on div at bounding box center [20, 200] width 54 height 31
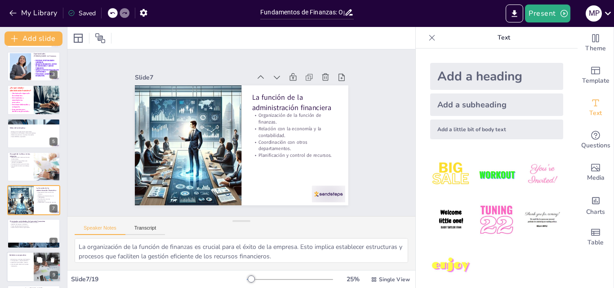
scroll to position [102, 0]
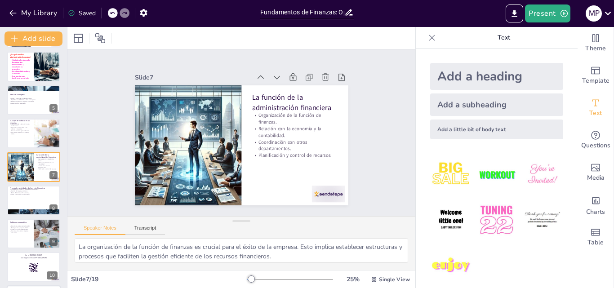
click at [19, 219] on div at bounding box center [33, 234] width 53 height 30
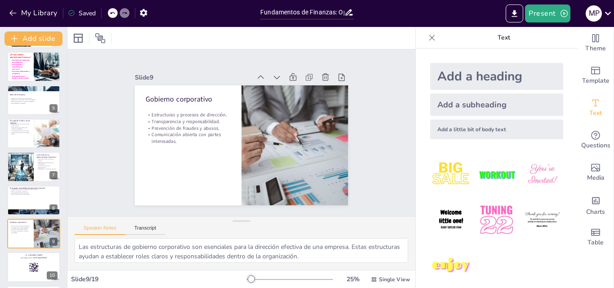
scroll to position [168, 0]
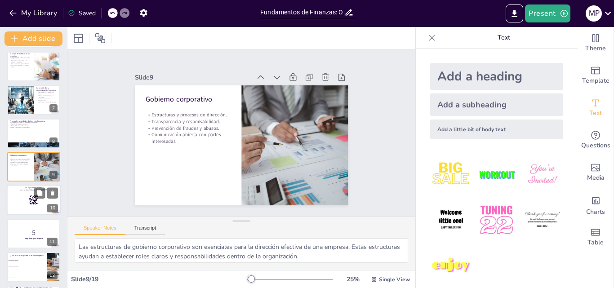
click at [23, 203] on div at bounding box center [34, 200] width 54 height 31
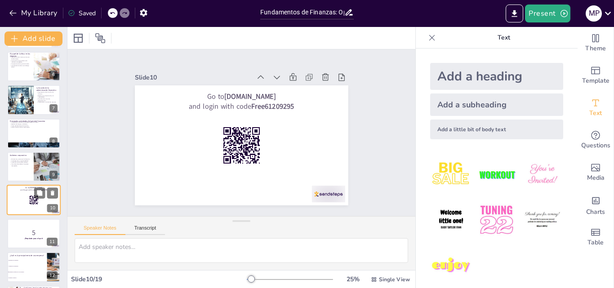
scroll to position [202, 0]
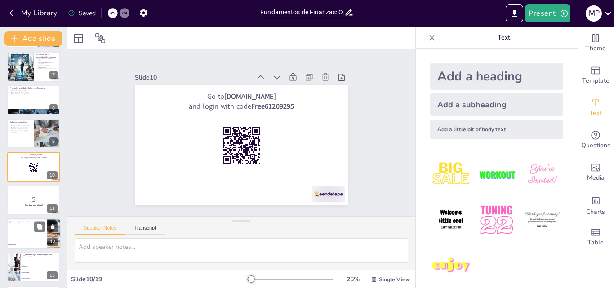
click at [22, 234] on li "Aumentar los empleados" at bounding box center [27, 233] width 40 height 6
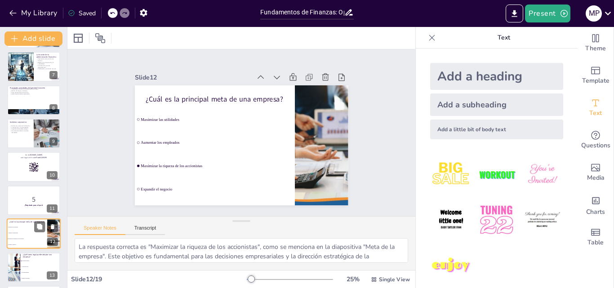
scroll to position [269, 0]
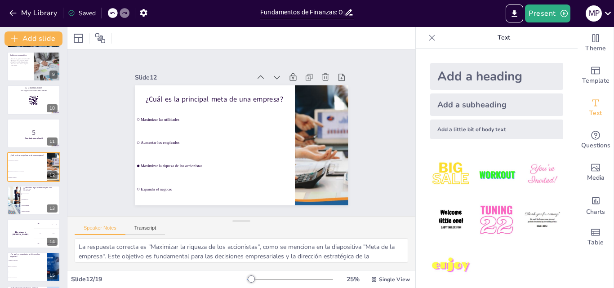
click at [30, 260] on span "Aumenta las utilidades" at bounding box center [28, 260] width 38 height 1
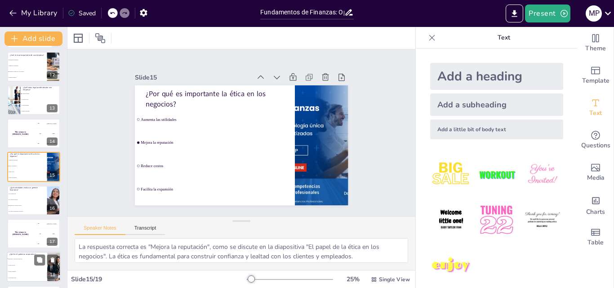
scroll to position [403, 0]
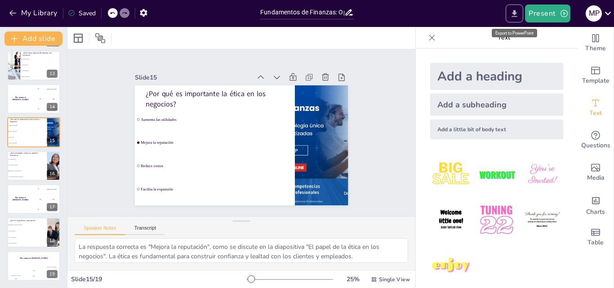
click at [510, 16] on icon "Export to PowerPoint" at bounding box center [513, 13] width 9 height 9
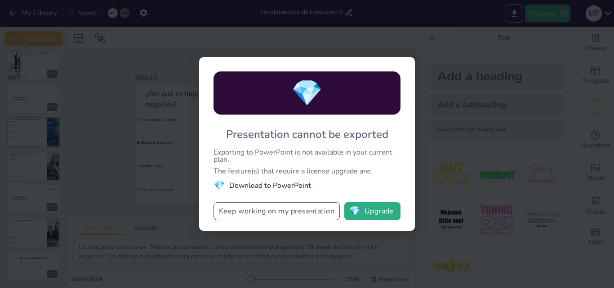
click at [273, 214] on button "Keep working on my presentation" at bounding box center [276, 211] width 126 height 18
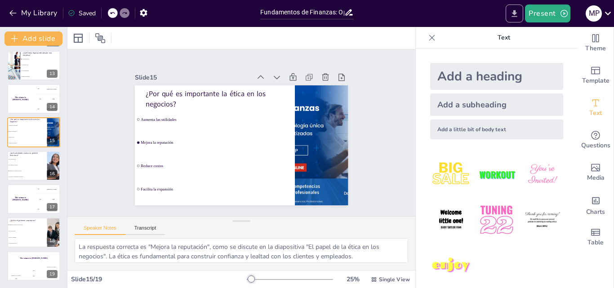
click at [517, 10] on icon "Export to PowerPoint" at bounding box center [513, 13] width 9 height 9
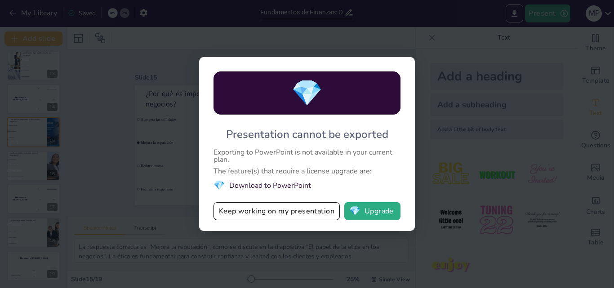
click at [375, 110] on div "💎" at bounding box center [306, 92] width 187 height 43
click at [294, 212] on button "Keep working on my presentation" at bounding box center [276, 211] width 126 height 18
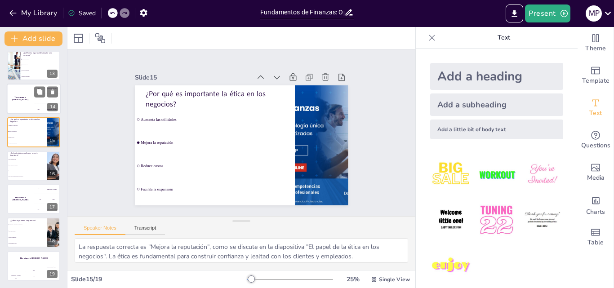
click at [23, 100] on h4 "The winner is Niels 🏆" at bounding box center [20, 99] width 27 height 4
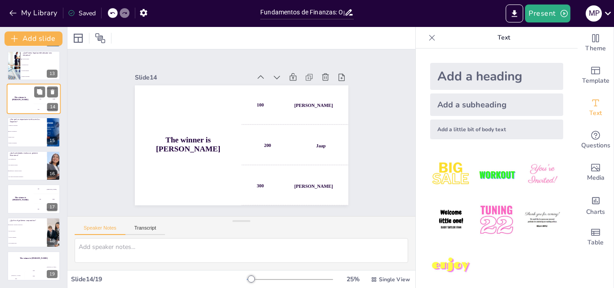
scroll to position [336, 0]
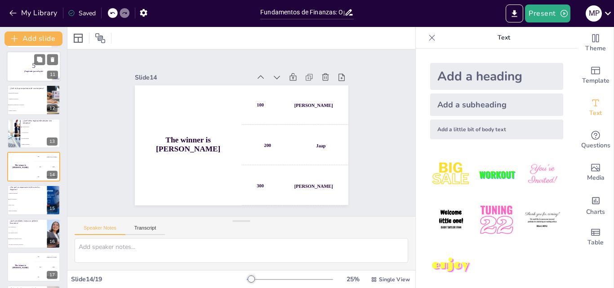
click at [26, 69] on p "5" at bounding box center [33, 65] width 49 height 10
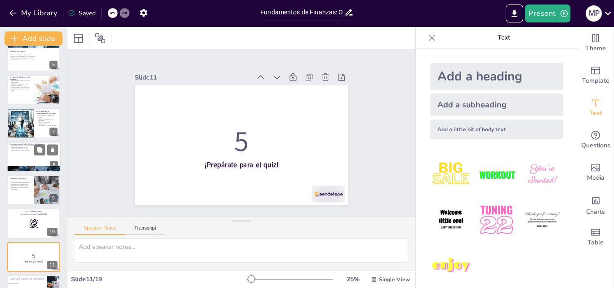
scroll to position [100, 0]
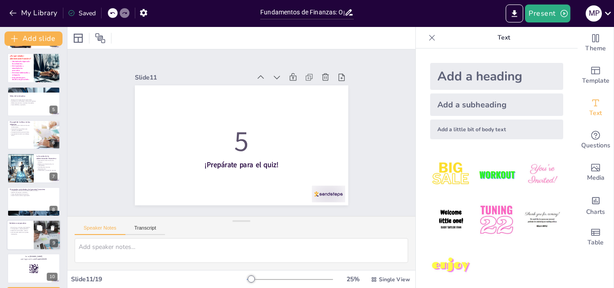
click at [32, 224] on div at bounding box center [34, 235] width 54 height 31
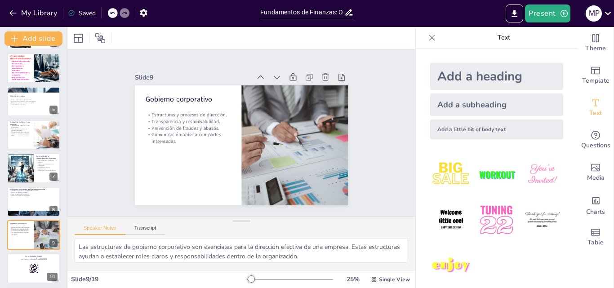
scroll to position [213, 0]
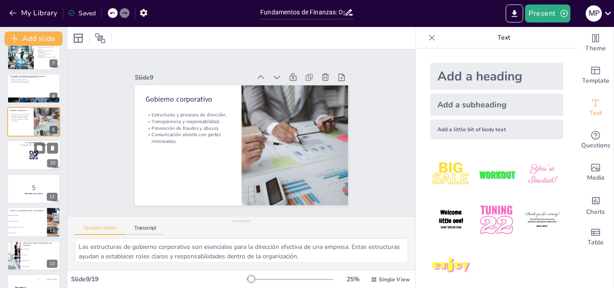
click at [34, 156] on rect at bounding box center [34, 155] width 10 height 10
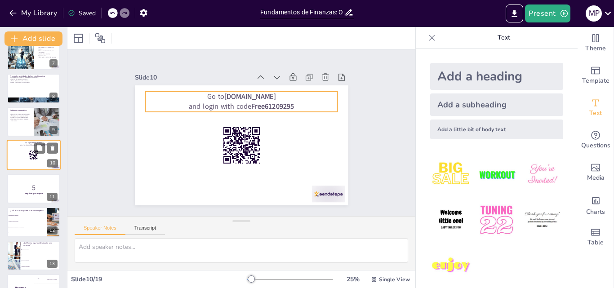
scroll to position [202, 0]
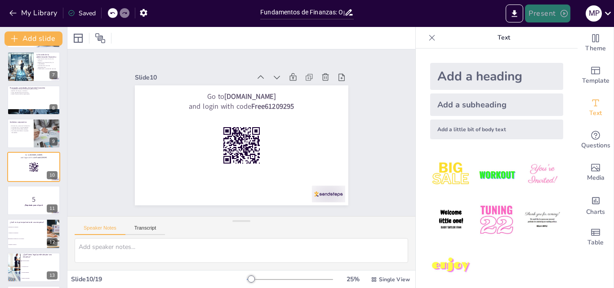
click at [545, 17] on button "Present" at bounding box center [547, 13] width 45 height 18
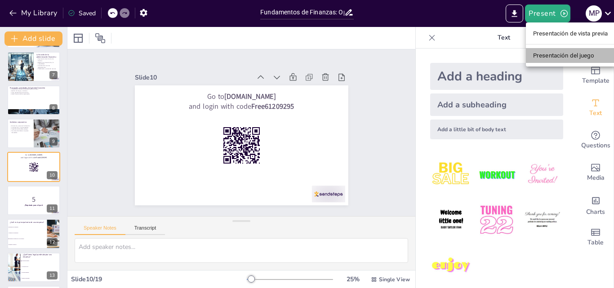
click at [552, 53] on font "Presentación del juego" at bounding box center [563, 55] width 61 height 7
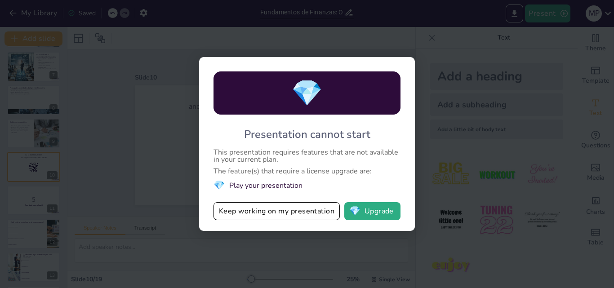
click at [258, 187] on li "💎 Play your presentation" at bounding box center [306, 185] width 187 height 12
click at [274, 176] on div "💎 Presentation cannot start This presentation requires features that are not av…" at bounding box center [307, 144] width 216 height 174
click at [365, 213] on button "💎 Upgrade" at bounding box center [372, 211] width 56 height 18
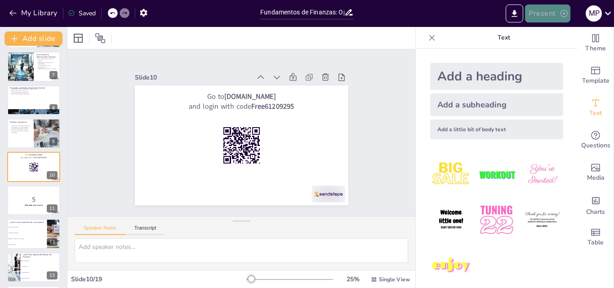
click at [547, 12] on button "Present" at bounding box center [547, 13] width 45 height 18
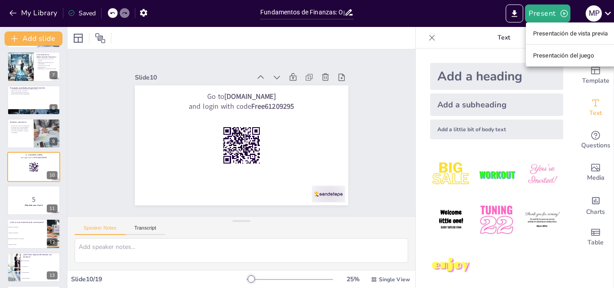
click at [555, 36] on font "Presentación de vista previa" at bounding box center [570, 33] width 75 height 7
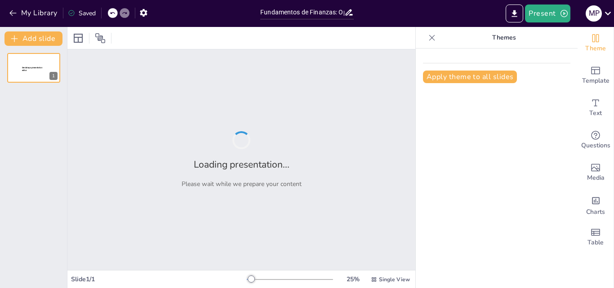
type input "Fundamentos de Finanzas: Oportunidades [PERSON_NAME] y Organización Empresarial"
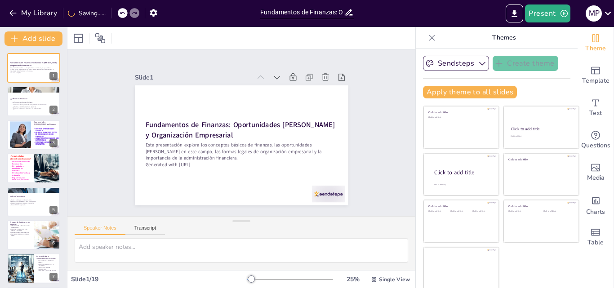
checkbox input "true"
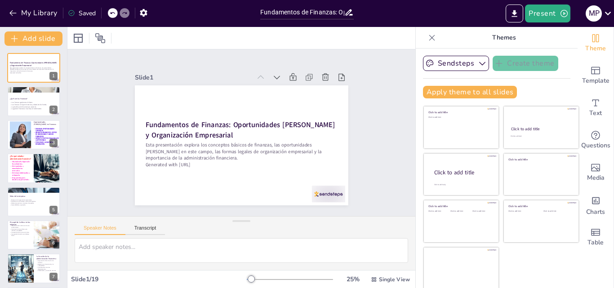
checkbox input "true"
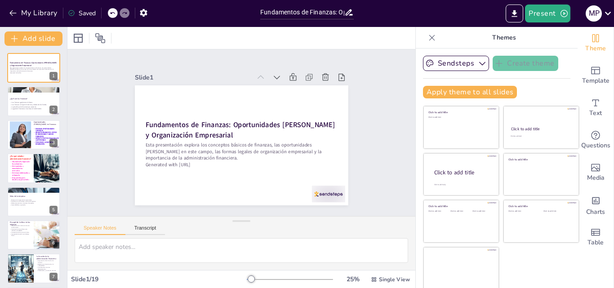
checkbox input "true"
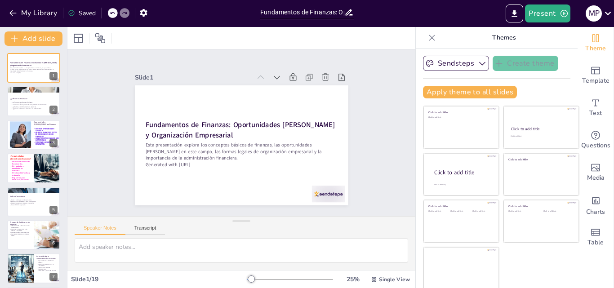
checkbox input "true"
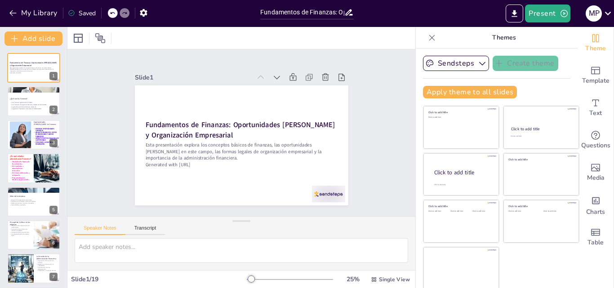
checkbox input "true"
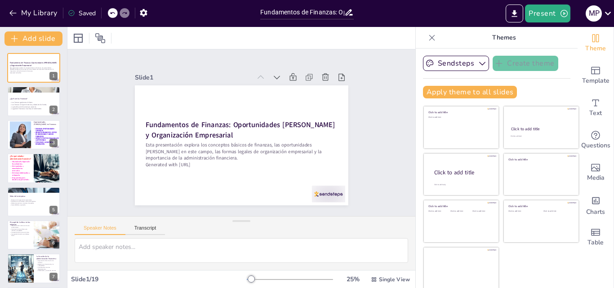
checkbox input "true"
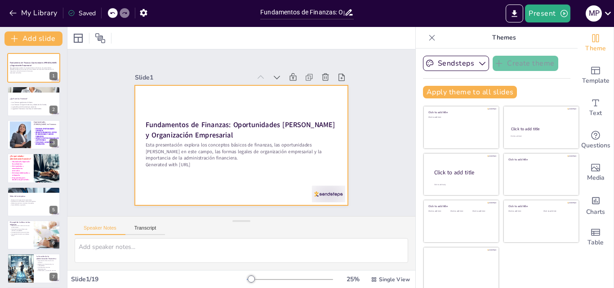
checkbox input "true"
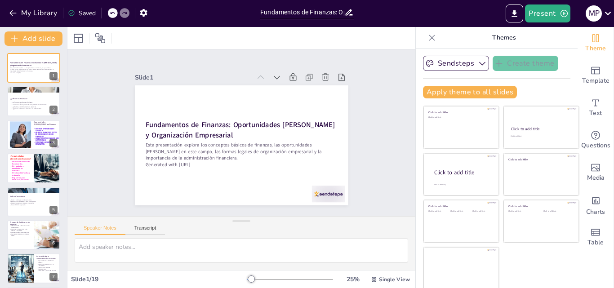
checkbox input "true"
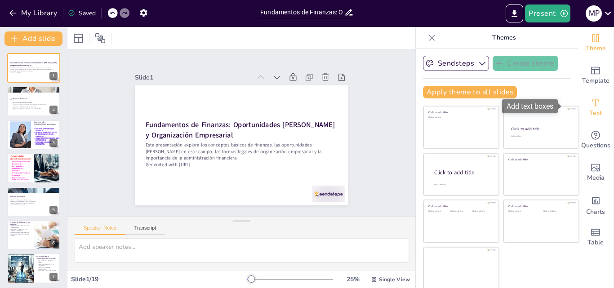
scroll to position [2, 0]
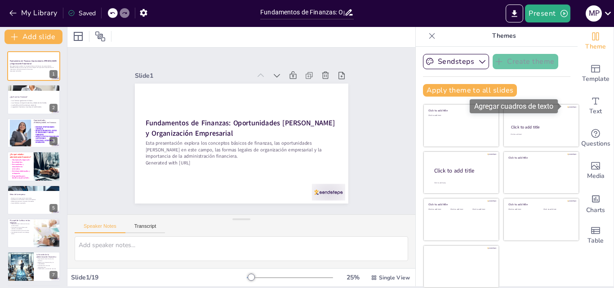
checkbox input "true"
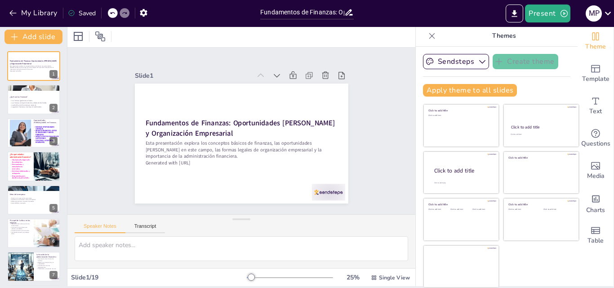
checkbox input "true"
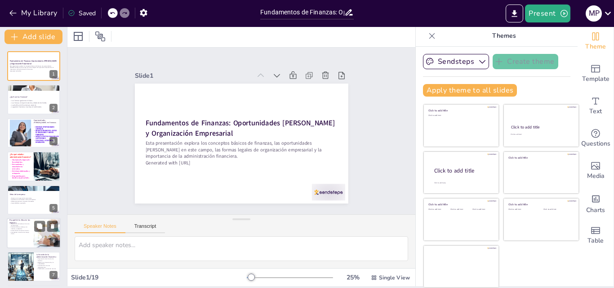
checkbox input "true"
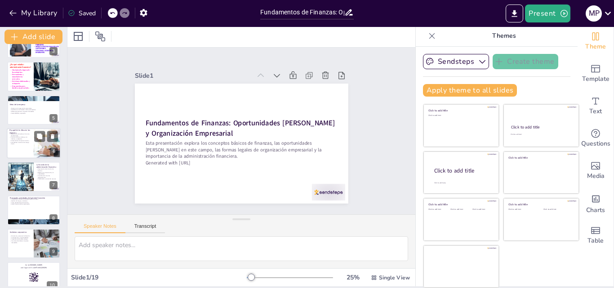
checkbox input "true"
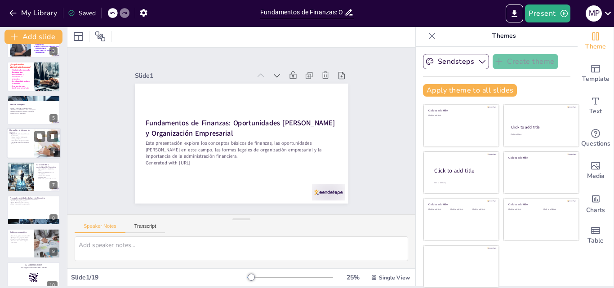
click at [30, 137] on p "Construcción de confianza con clientes y empleados." at bounding box center [20, 138] width 22 height 3
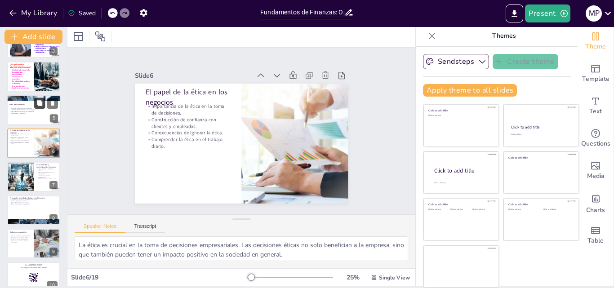
type textarea "La ética es crucial en la toma de decisiones empresariales. Las decisiones étic…"
checkbox input "true"
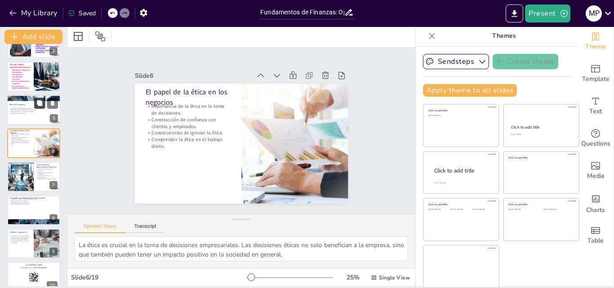
checkbox input "true"
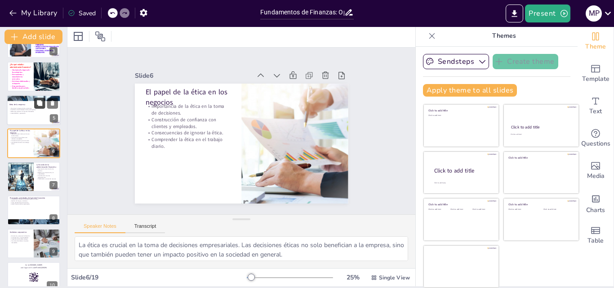
checkbox input "true"
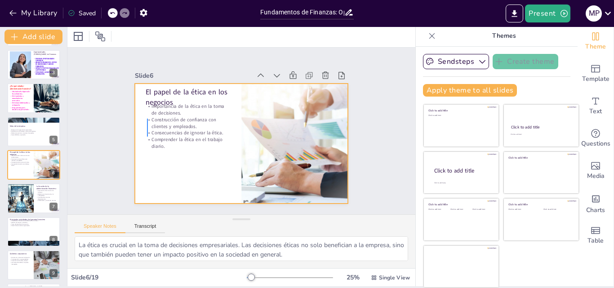
checkbox input "true"
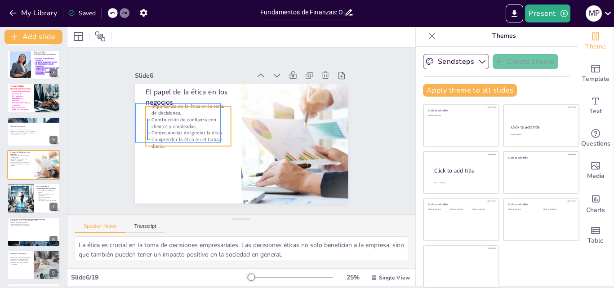
checkbox input "true"
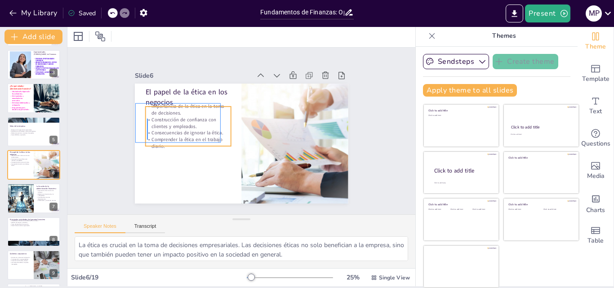
click at [147, 140] on div "Importancia de la ética en la toma de decisiones. Construcción de confianza con…" at bounding box center [189, 120] width 90 height 55
checkbox input "true"
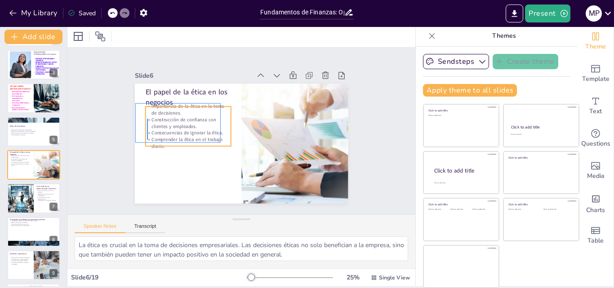
checkbox input "true"
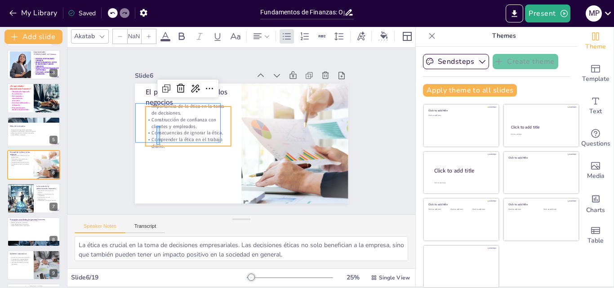
checkbox input "true"
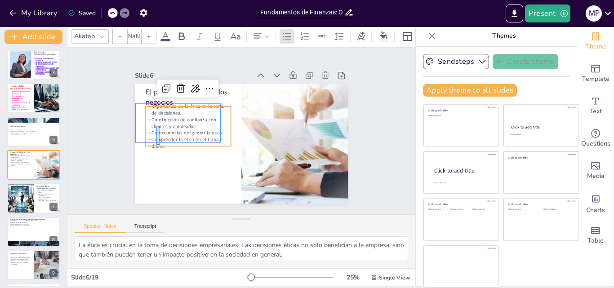
drag, startPoint x: 156, startPoint y: 145, endPoint x: 143, endPoint y: 126, distance: 23.2
click at [156, 145] on div "Importancia de la ética en la toma de decisiones. Construcción de confianza con…" at bounding box center [189, 115] width 93 height 63
click at [176, 128] on p "Consecuencias de ignorar la ética." at bounding box center [187, 127] width 85 height 16
checkbox input "true"
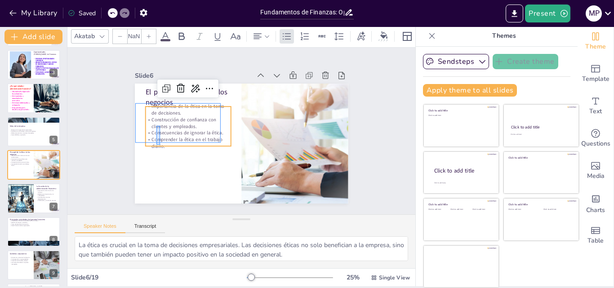
checkbox input "true"
type input "32"
checkbox input "true"
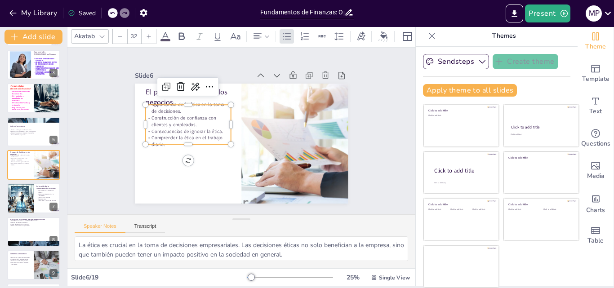
checkbox input "true"
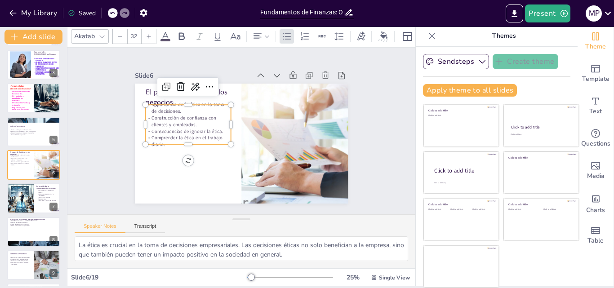
checkbox input "true"
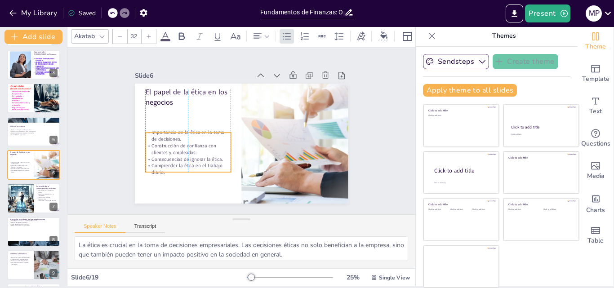
checkbox input "true"
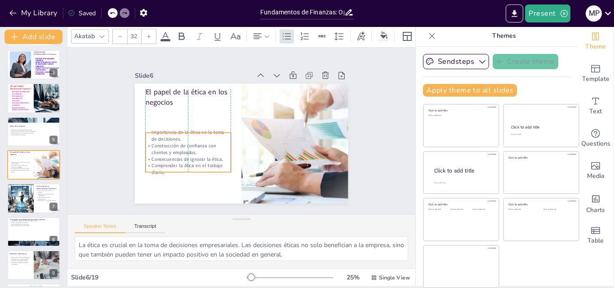
checkbox input "true"
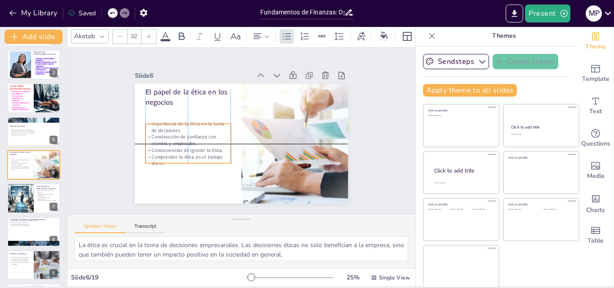
checkbox input "true"
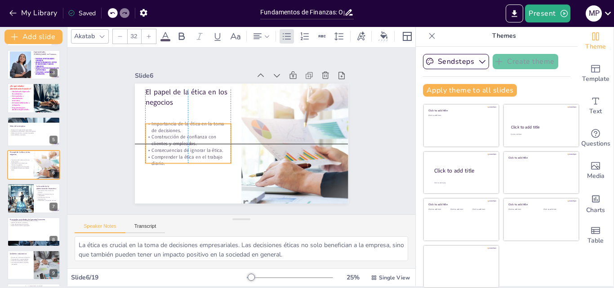
checkbox input "true"
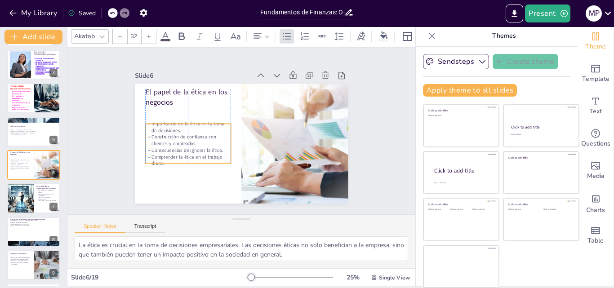
drag, startPoint x: 143, startPoint y: 126, endPoint x: 145, endPoint y: 95, distance: 31.1
click at [146, 126] on p "Importancia de la ética en la toma de decisiones." at bounding box center [189, 121] width 86 height 22
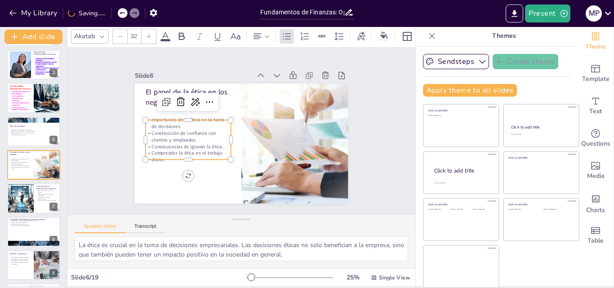
checkbox input "true"
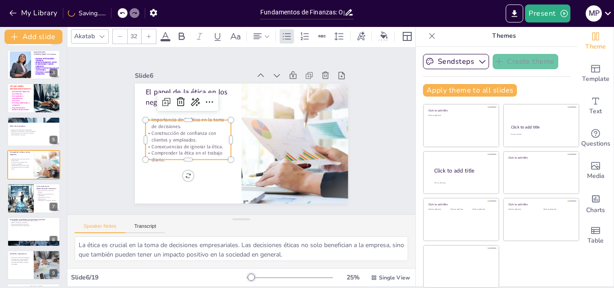
checkbox input "true"
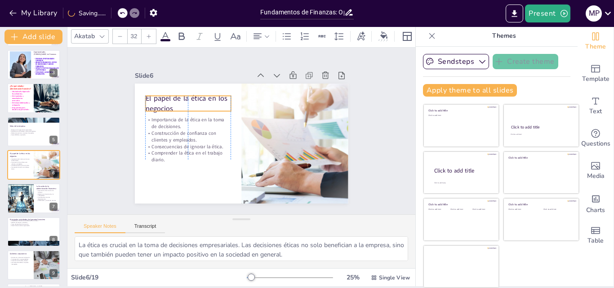
checkbox input "true"
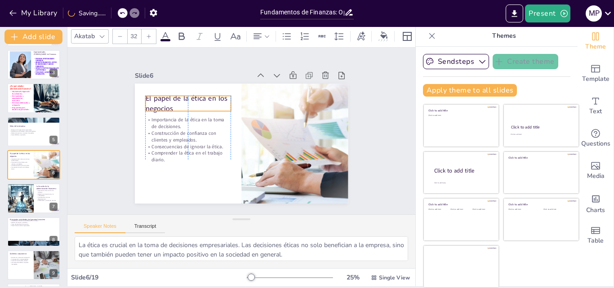
type input "--"
checkbox input "true"
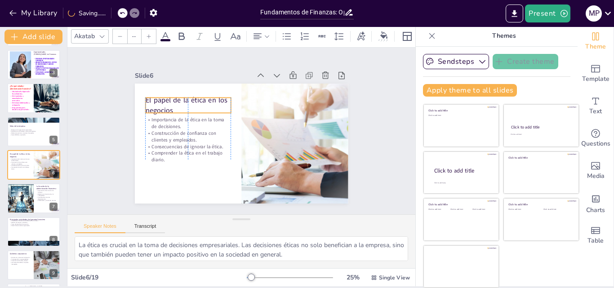
checkbox input "true"
type input "48"
drag, startPoint x: 139, startPoint y: 95, endPoint x: 141, endPoint y: 103, distance: 8.3
click at [147, 103] on p "El papel de la ética en los negocios" at bounding box center [190, 99] width 87 height 29
checkbox input "true"
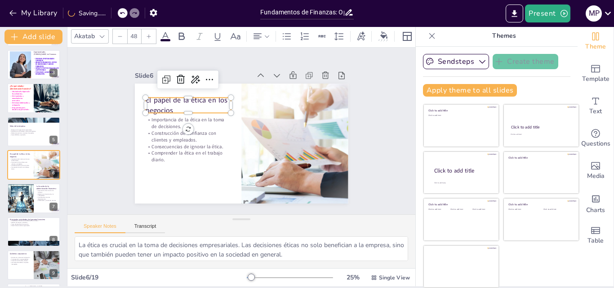
checkbox input "true"
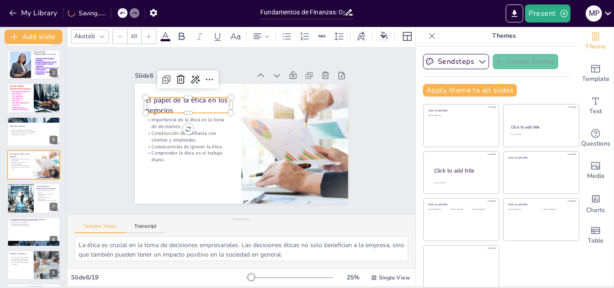
checkbox input "true"
click at [224, 83] on div at bounding box center [240, 143] width 225 height 141
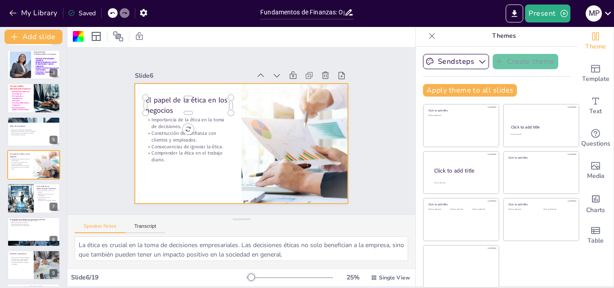
checkbox input "true"
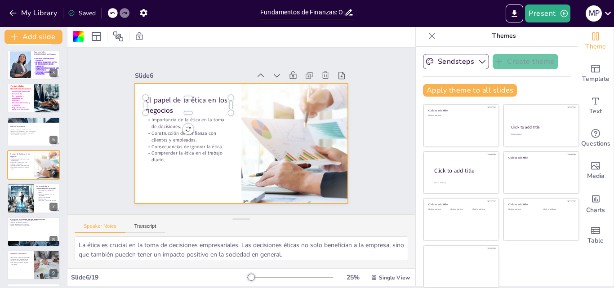
click at [382, 34] on div at bounding box center [241, 36] width 348 height 22
checkbox input "true"
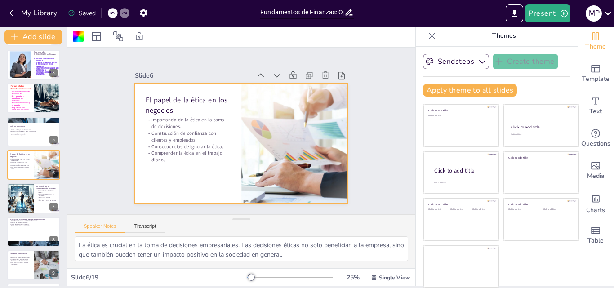
checkbox input "true"
click at [77, 38] on div at bounding box center [78, 36] width 11 height 11
checkbox input "true"
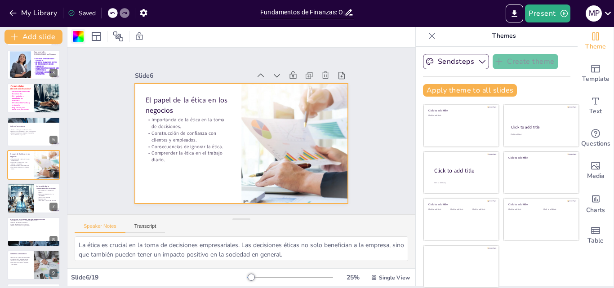
checkbox input "true"
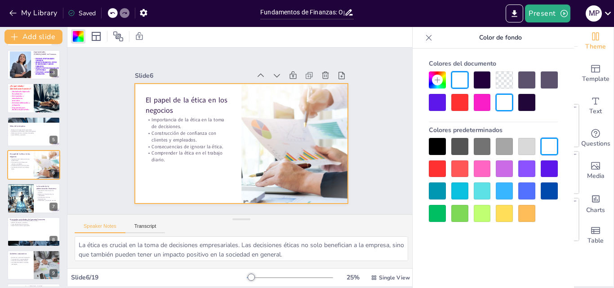
click at [478, 211] on div at bounding box center [481, 213] width 17 height 17
checkbox input "true"
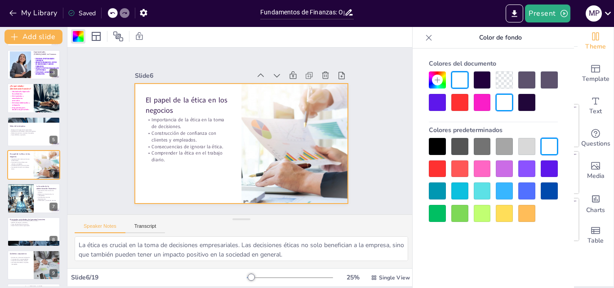
checkbox input "true"
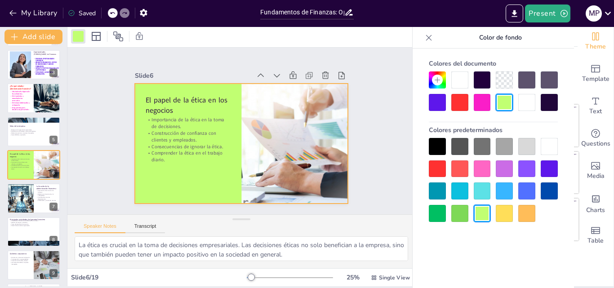
checkbox input "true"
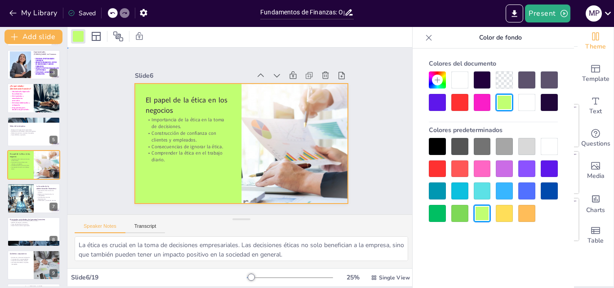
checkbox input "true"
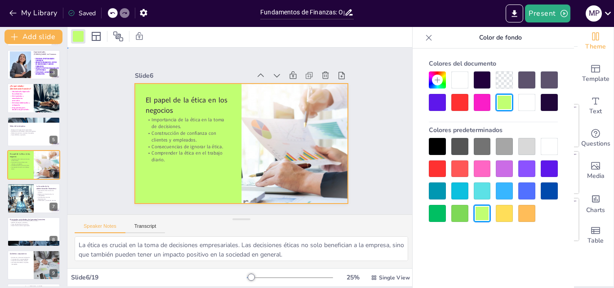
click at [172, 101] on p "El papel de la ética en los negocios" at bounding box center [190, 99] width 87 height 29
click at [163, 136] on p "Construcción de confianza con clientes y empleados." at bounding box center [188, 125] width 86 height 31
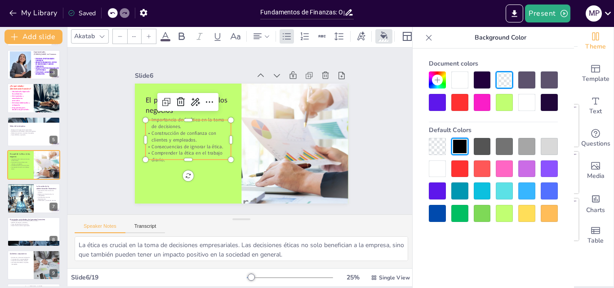
checkbox input "true"
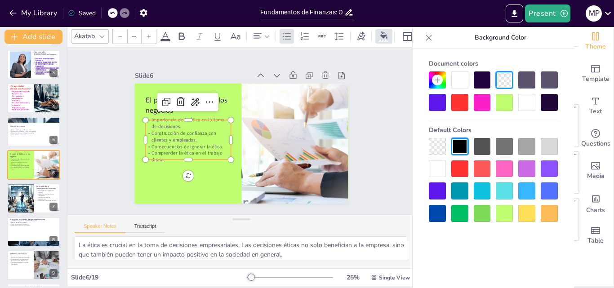
click at [164, 100] on icon at bounding box center [170, 94] width 12 height 12
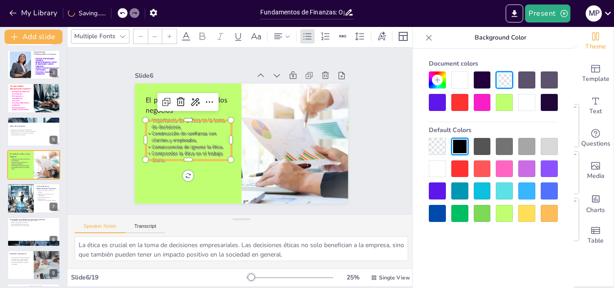
checkbox input "true"
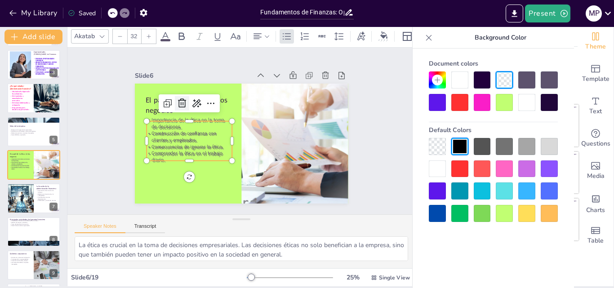
click at [179, 99] on icon at bounding box center [185, 97] width 12 height 12
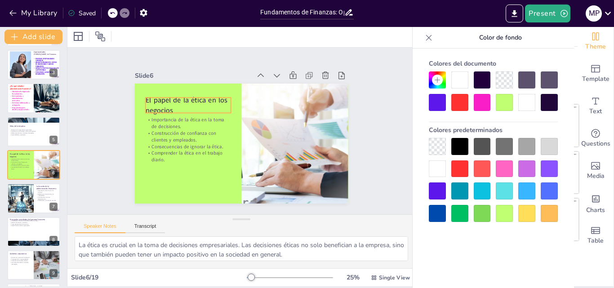
click at [150, 100] on p "El papel de la ética en los negocios" at bounding box center [190, 99] width 87 height 29
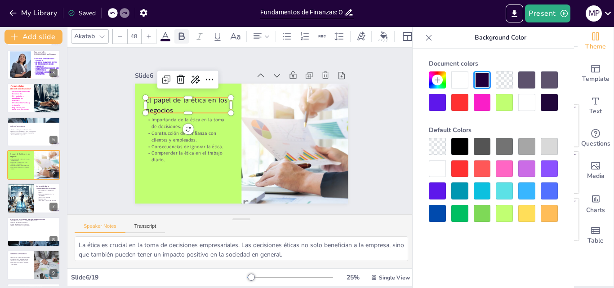
click at [178, 35] on icon at bounding box center [181, 36] width 11 height 11
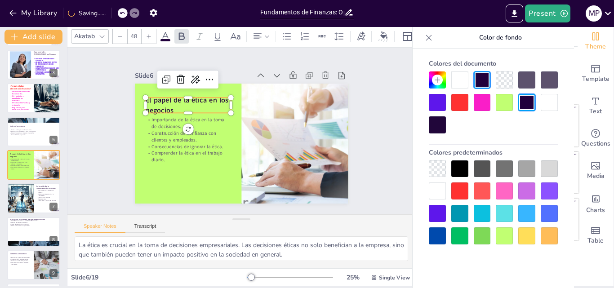
click at [167, 132] on p "Construcción de confianza con clientes y empleados." at bounding box center [188, 131] width 86 height 22
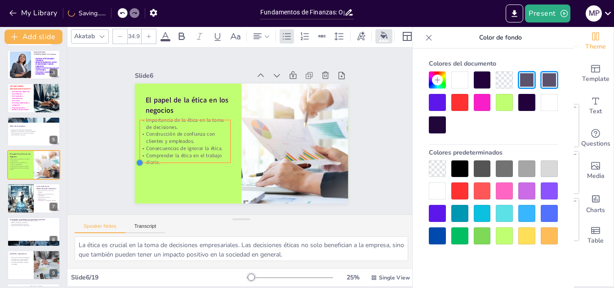
drag, startPoint x: 139, startPoint y: 178, endPoint x: 178, endPoint y: 159, distance: 43.6
click at [178, 159] on div "El papel de la ética en los negocios Importancia de la ética en la toma de deci…" at bounding box center [240, 143] width 225 height 141
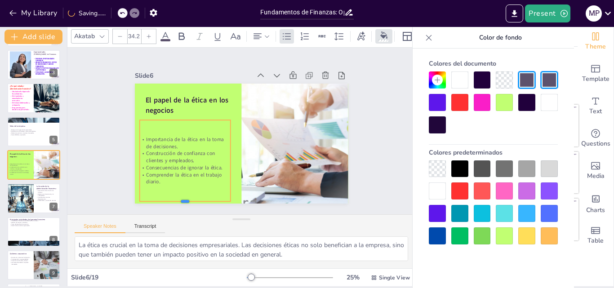
drag, startPoint x: 176, startPoint y: 160, endPoint x: 179, endPoint y: 199, distance: 39.6
click at [179, 201] on div at bounding box center [184, 204] width 91 height 7
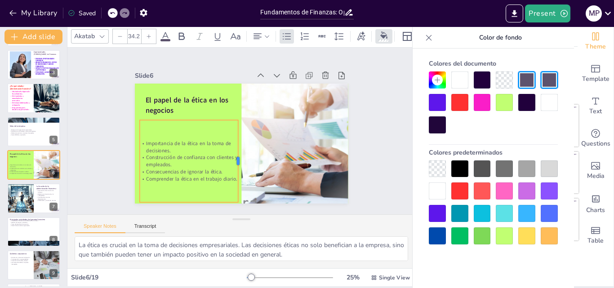
drag, startPoint x: 223, startPoint y: 159, endPoint x: 228, endPoint y: 159, distance: 5.0
click at [231, 159] on div at bounding box center [239, 161] width 16 height 82
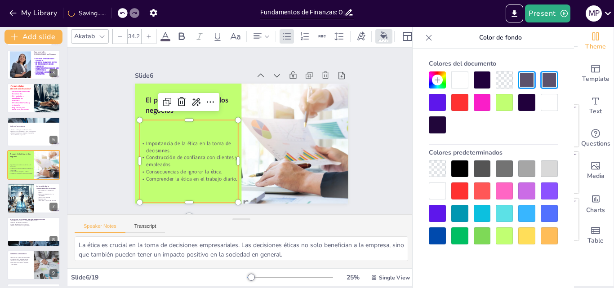
click at [209, 178] on p "Comprender la ética en el trabajo diario." at bounding box center [184, 173] width 99 height 18
click at [225, 176] on p "Comprender la ética en el trabajo diario." at bounding box center [184, 173] width 99 height 18
click at [217, 176] on p "Comprender la ética en el trabajo diario." at bounding box center [184, 173] width 99 height 18
click at [212, 173] on p "Comprender la ética en el trabajo diario." at bounding box center [184, 173] width 99 height 18
click at [211, 174] on p "Comprender la ética en el trabajo diario." at bounding box center [184, 173] width 99 height 18
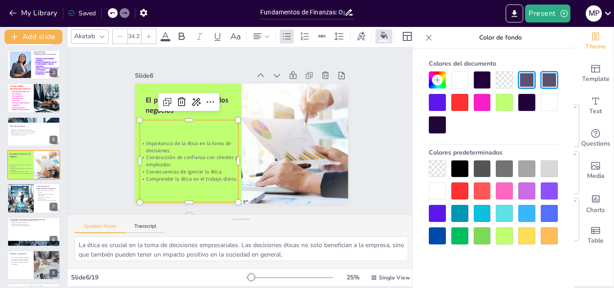
click at [208, 174] on p "Comprender la ética en el trabajo diario." at bounding box center [184, 173] width 99 height 18
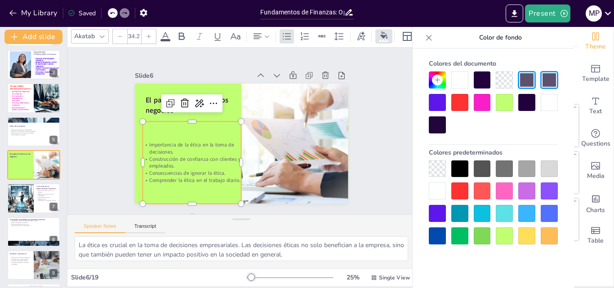
drag, startPoint x: 142, startPoint y: 118, endPoint x: 133, endPoint y: 117, distance: 9.1
click at [133, 117] on div "El papel de la ética en los negocios Importancia de la ética en la toma de deci…" at bounding box center [240, 143] width 225 height 141
drag, startPoint x: 146, startPoint y: 125, endPoint x: 135, endPoint y: 121, distance: 11.5
click at [133, 121] on div "El papel de la ética en los negocios Importancia de la ética en la toma de deci…" at bounding box center [239, 143] width 234 height 162
drag, startPoint x: 154, startPoint y: 127, endPoint x: 140, endPoint y: 123, distance: 14.1
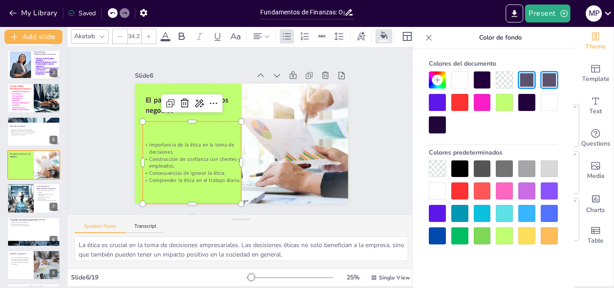
click at [140, 123] on div "Importancia de la ética en la toma de decisiones. Construcción de confianza con…" at bounding box center [186, 151] width 114 height 101
drag, startPoint x: 159, startPoint y: 133, endPoint x: 143, endPoint y: 130, distance: 16.0
click at [143, 130] on div "Importancia de la ética en la toma de decisiones. Construcción de confianza con…" at bounding box center [189, 157] width 107 height 92
drag, startPoint x: 181, startPoint y: 155, endPoint x: 159, endPoint y: 146, distance: 23.8
click at [159, 146] on div "Importancia de la ética en la toma de decisiones. Construcción de confianza con…" at bounding box center [187, 151] width 106 height 62
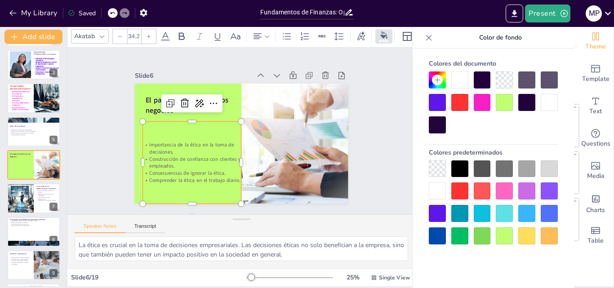
click at [367, 105] on div "Slide 1 Fundamentos de Finanzas: Oportunidades de Carrera y Organización Empres…" at bounding box center [241, 131] width 382 height 266
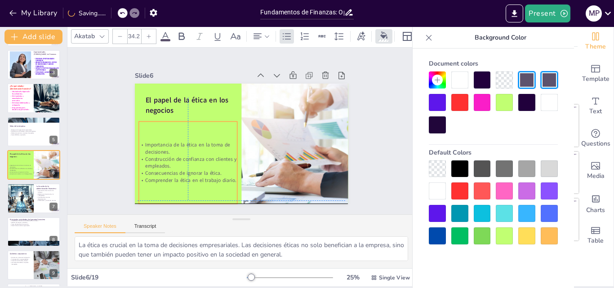
drag, startPoint x: 170, startPoint y: 150, endPoint x: 165, endPoint y: 146, distance: 6.4
click at [165, 146] on p "Importancia de la ética en la toma de decisiones." at bounding box center [185, 131] width 98 height 44
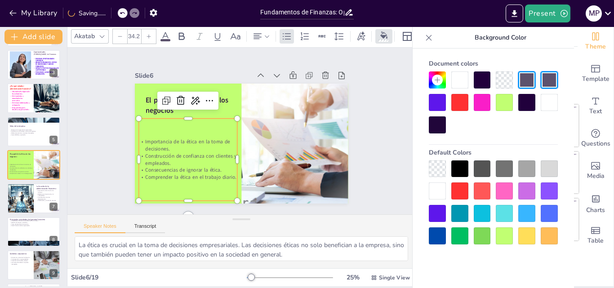
click at [172, 170] on p "Consecuencias de ignorar la ética." at bounding box center [184, 165] width 99 height 18
click at [172, 173] on p "Comprender la ética en el trabajo diario." at bounding box center [183, 172] width 99 height 18
click at [172, 173] on p "Comprender la ética en el trabajo diario." at bounding box center [176, 158] width 96 height 37
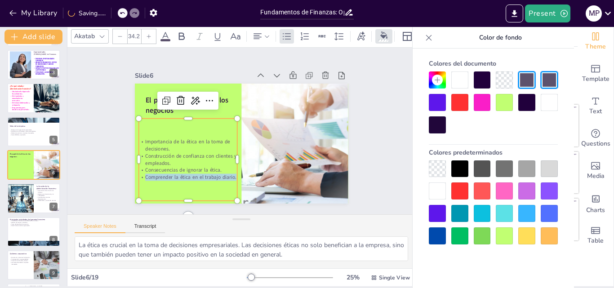
click at [217, 174] on p "Comprender la ética en el trabajo diario." at bounding box center [187, 177] width 99 height 7
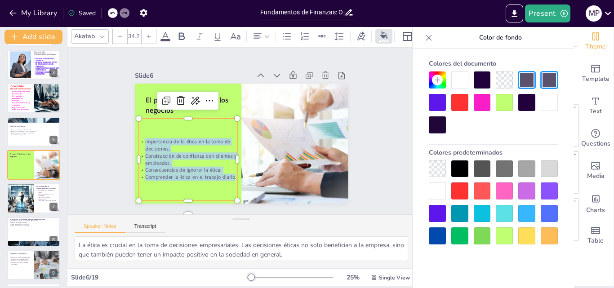
drag, startPoint x: 225, startPoint y: 173, endPoint x: 131, endPoint y: 138, distance: 100.4
click at [131, 138] on div "Importancia de la ética en la toma de decisiones. Construcción de confianza con…" at bounding box center [181, 141] width 107 height 71
click at [98, 33] on icon at bounding box center [101, 36] width 7 height 7
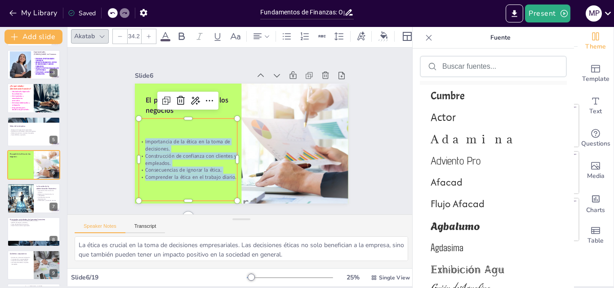
scroll to position [674, 0]
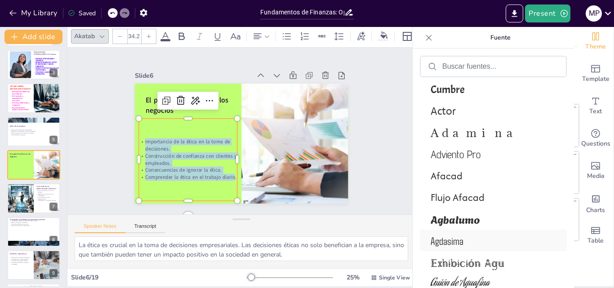
click at [455, 242] on font "Agdasima" at bounding box center [446, 240] width 33 height 13
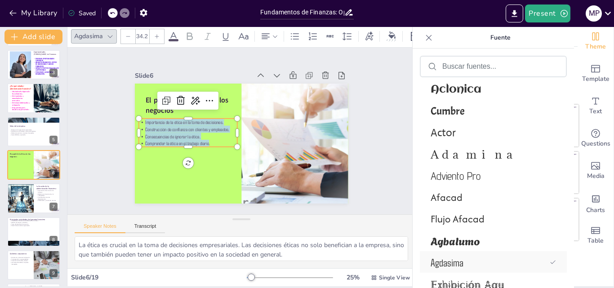
scroll to position [695, 0]
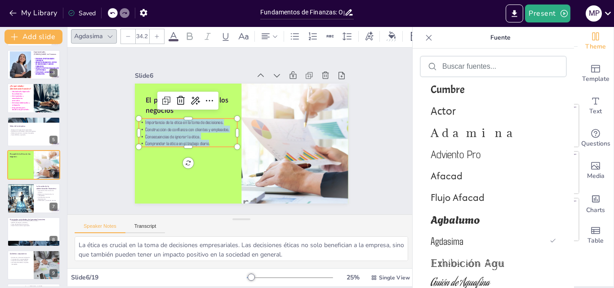
click at [159, 34] on icon at bounding box center [156, 36] width 5 height 5
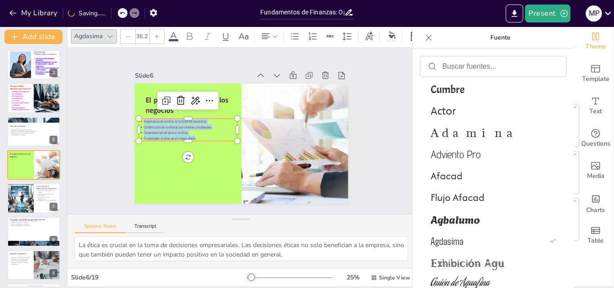
click at [156, 34] on icon at bounding box center [156, 36] width 5 height 5
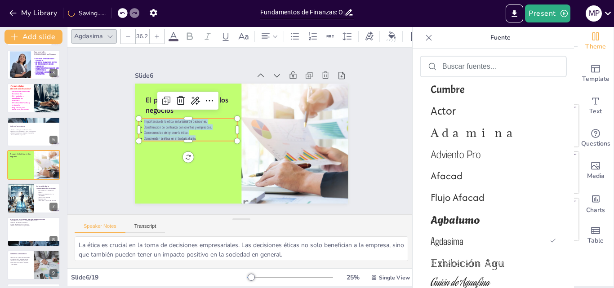
click at [156, 34] on icon at bounding box center [156, 36] width 5 height 5
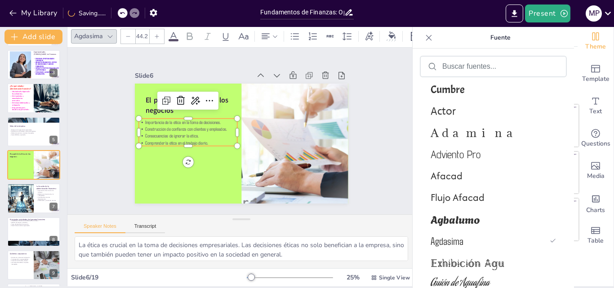
click at [156, 34] on icon at bounding box center [156, 36] width 5 height 5
click at [157, 34] on icon at bounding box center [156, 36] width 5 height 5
click at [157, 34] on icon at bounding box center [157, 36] width 4 height 4
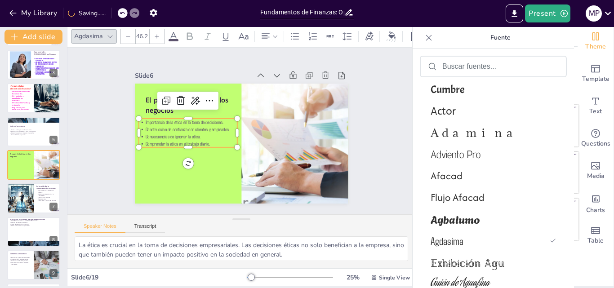
click at [157, 34] on icon at bounding box center [157, 36] width 4 height 4
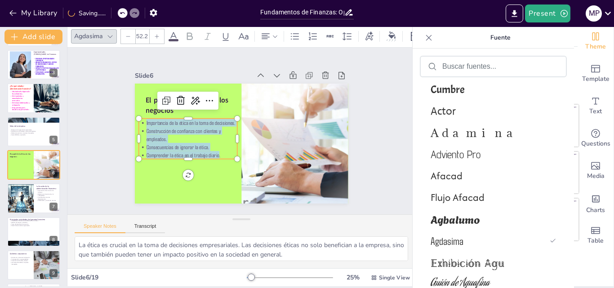
click at [157, 34] on icon at bounding box center [156, 36] width 5 height 5
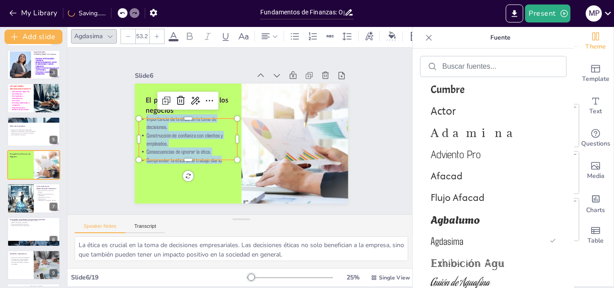
click at [158, 34] on icon at bounding box center [156, 36] width 5 height 5
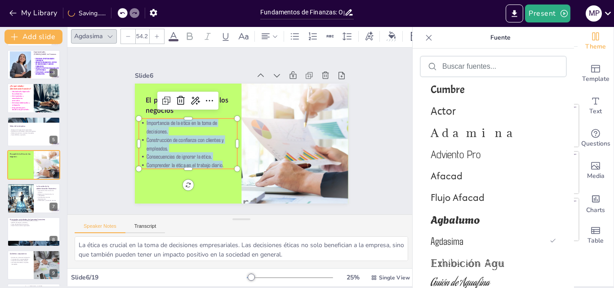
click at [158, 34] on icon at bounding box center [156, 36] width 5 height 5
click at [157, 34] on icon at bounding box center [156, 36] width 5 height 5
click at [156, 34] on icon at bounding box center [156, 36] width 5 height 5
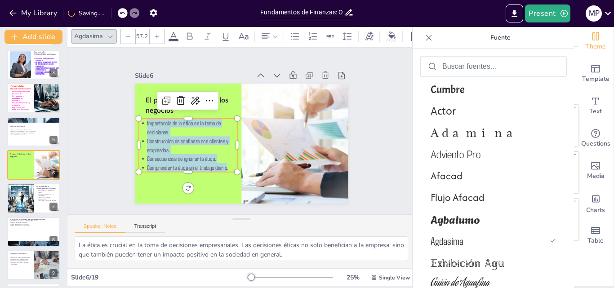
click at [156, 34] on icon at bounding box center [156, 36] width 5 height 5
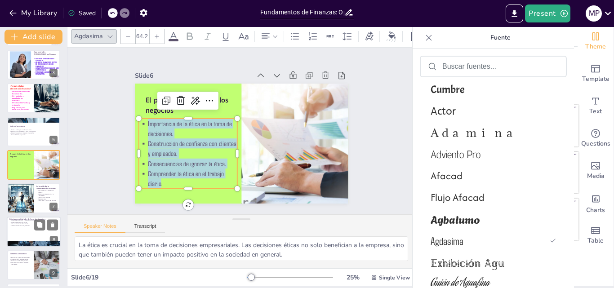
click at [20, 198] on div at bounding box center [20, 198] width 53 height 30
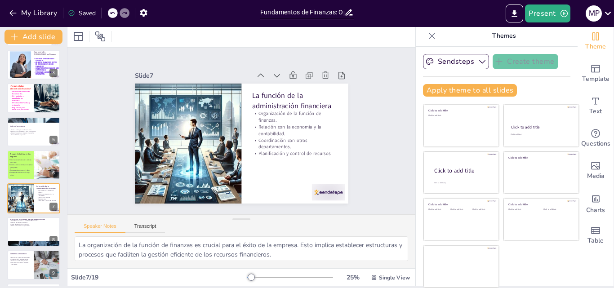
scroll to position [102, 0]
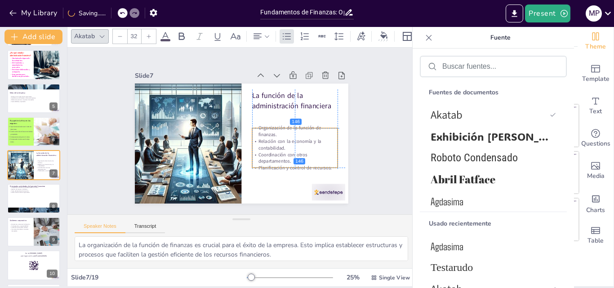
drag, startPoint x: 255, startPoint y: 129, endPoint x: 256, endPoint y: 145, distance: 15.8
click at [256, 145] on p "Relación con la economía y la contabilidad." at bounding box center [293, 150] width 86 height 22
click at [439, 177] on font "Abril Fatface" at bounding box center [462, 179] width 65 height 14
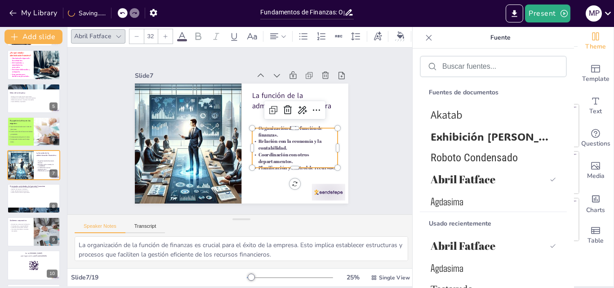
click at [178, 33] on icon at bounding box center [182, 36] width 11 height 11
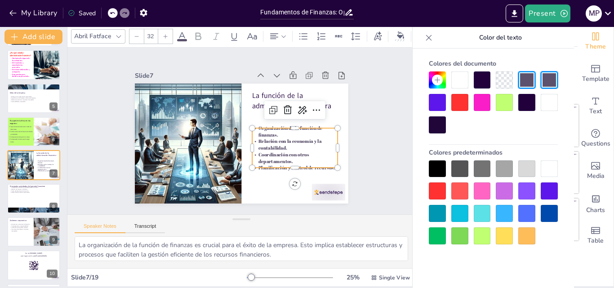
click at [549, 213] on div at bounding box center [548, 213] width 17 height 17
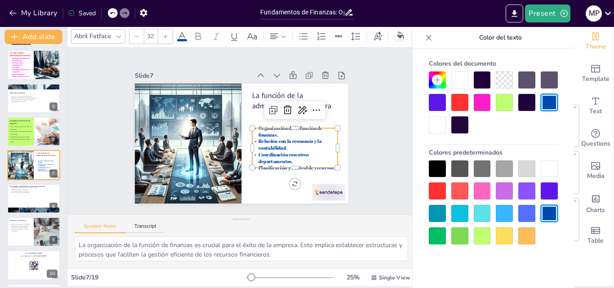
click at [168, 33] on div at bounding box center [165, 36] width 14 height 14
click at [168, 32] on div at bounding box center [165, 36] width 14 height 14
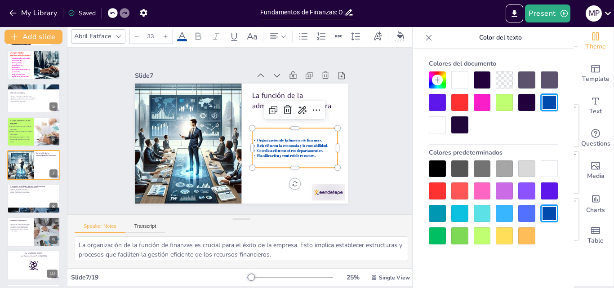
click at [167, 29] on div at bounding box center [165, 36] width 14 height 14
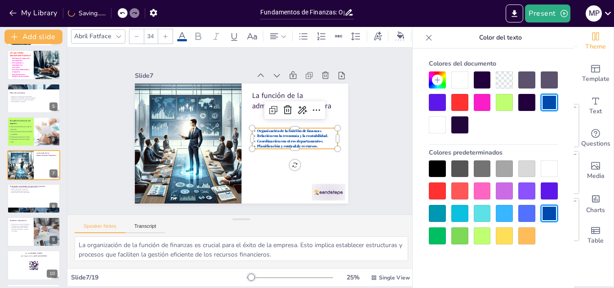
click at [167, 29] on div at bounding box center [165, 36] width 14 height 14
click at [316, 141] on p "Coordinación con otros departamentos." at bounding box center [291, 152] width 84 height 23
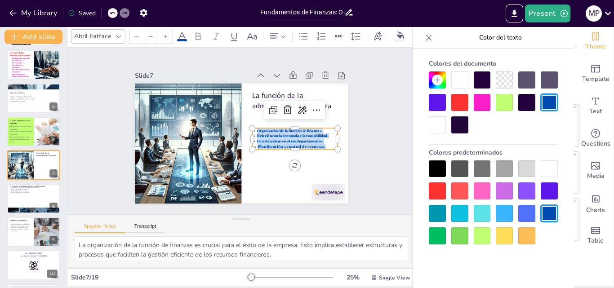
drag, startPoint x: 319, startPoint y: 142, endPoint x: 239, endPoint y: 124, distance: 81.8
click at [239, 124] on div "La función de la administración financiera Organización de la función de finanz…" at bounding box center [232, 139] width 232 height 239
click at [151, 30] on input "--" at bounding box center [150, 36] width 13 height 14
click at [154, 33] on input "NaN" at bounding box center [150, 36] width 13 height 14
click at [155, 34] on input "NaN" at bounding box center [150, 36] width 13 height 14
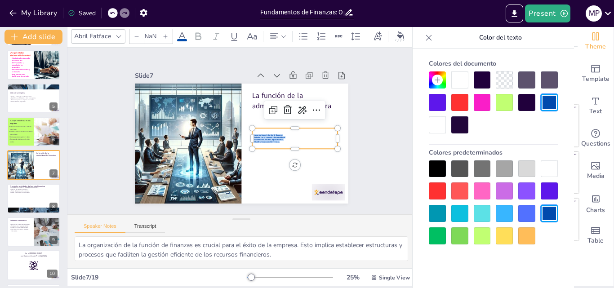
click at [155, 34] on input "NaN" at bounding box center [150, 36] width 13 height 14
click at [157, 32] on div "NaN" at bounding box center [151, 36] width 14 height 14
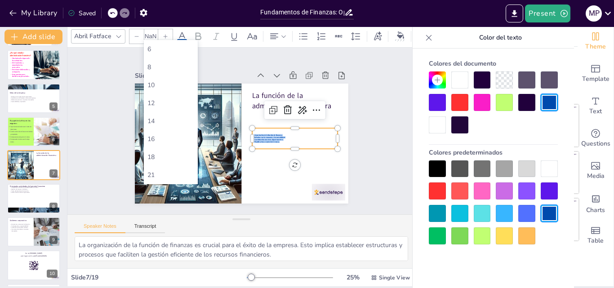
click at [154, 35] on input "NaN" at bounding box center [150, 36] width 13 height 14
click at [155, 96] on font "56" at bounding box center [150, 95] width 7 height 9
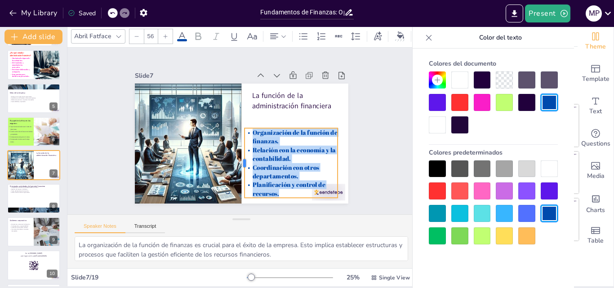
click at [237, 163] on div at bounding box center [240, 163] width 7 height 70
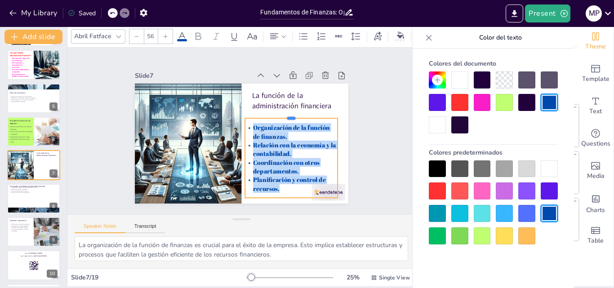
drag, startPoint x: 278, startPoint y: 124, endPoint x: 331, endPoint y: 159, distance: 63.2
click at [280, 114] on div at bounding box center [292, 119] width 93 height 17
click at [326, 158] on p "Coordinación con otros departamentos." at bounding box center [291, 167] width 93 height 18
drag, startPoint x: 329, startPoint y: 154, endPoint x: 334, endPoint y: 155, distance: 5.6
click at [334, 155] on div at bounding box center [339, 179] width 24 height 80
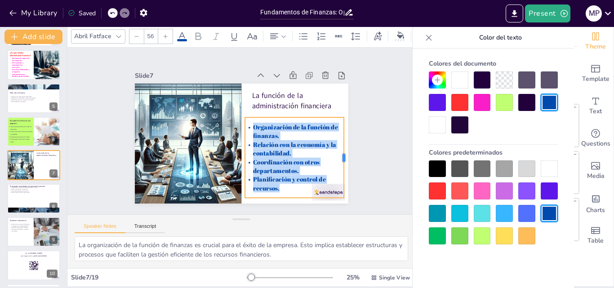
click at [355, 140] on div "Slide 1 Fundamentos de Finanzas: Oportunidades de Carrera y Organización Empres…" at bounding box center [241, 131] width 298 height 272
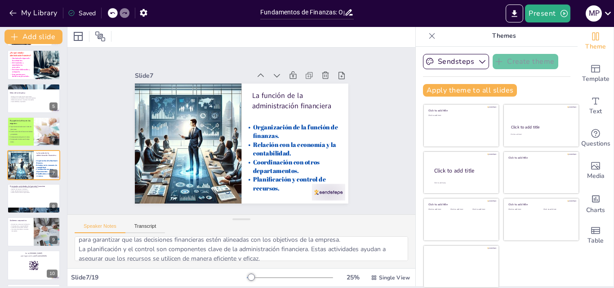
scroll to position [68, 0]
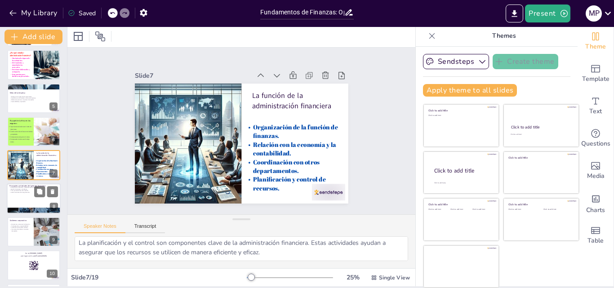
click at [29, 192] on p "Salud financiera de la organización." at bounding box center [33, 192] width 49 height 2
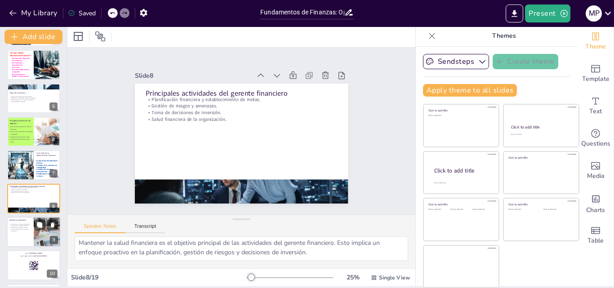
scroll to position [135, 0]
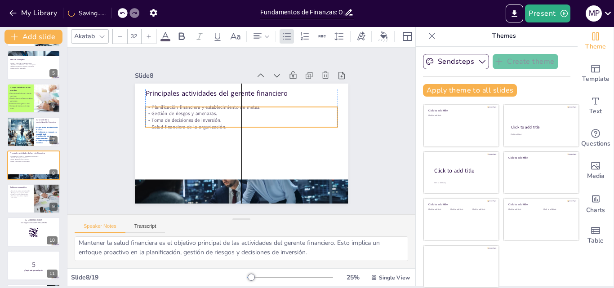
drag, startPoint x: 159, startPoint y: 110, endPoint x: 162, endPoint y: 117, distance: 8.3
click at [162, 117] on p "Toma de decisiones de inversión." at bounding box center [243, 120] width 189 height 46
click at [230, 124] on p "Salud financiera de la organización." at bounding box center [241, 127] width 191 height 27
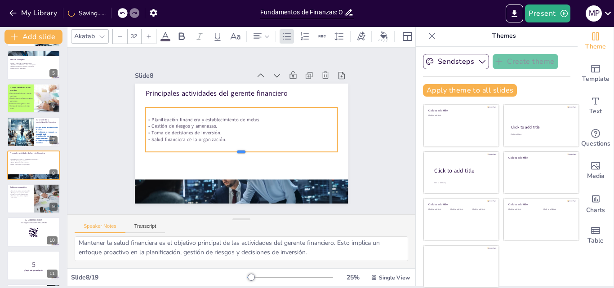
drag, startPoint x: 230, startPoint y: 124, endPoint x: 233, endPoint y: 149, distance: 24.5
click at [233, 152] on div at bounding box center [241, 155] width 192 height 7
click at [217, 136] on p "Salud financiera de la organización." at bounding box center [240, 139] width 191 height 27
click at [216, 136] on p "Salud financiera de la organización." at bounding box center [241, 139] width 192 height 7
click at [214, 136] on p "Salud financiera de la organización." at bounding box center [240, 139] width 191 height 27
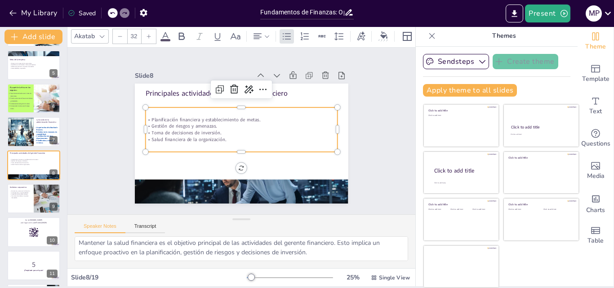
click at [214, 136] on p "Salud financiera de la organización." at bounding box center [240, 139] width 191 height 27
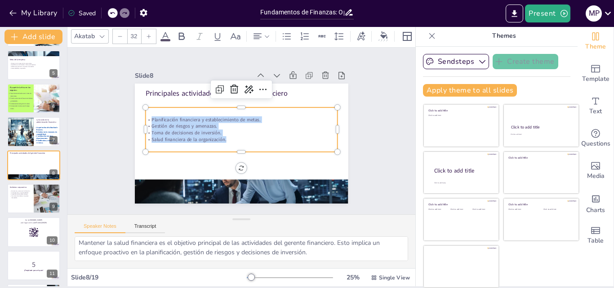
drag, startPoint x: 221, startPoint y: 136, endPoint x: 139, endPoint y: 114, distance: 84.1
click at [145, 115] on div "Planificación financiera y establecimiento de metas. Gestión de riesgos y amena…" at bounding box center [242, 129] width 194 height 47
click at [171, 33] on div "Akatab 32" at bounding box center [278, 36] width 415 height 15
click at [165, 33] on icon at bounding box center [165, 36] width 11 height 11
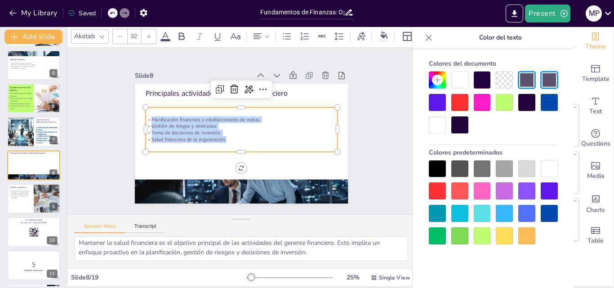
click at [434, 77] on icon at bounding box center [436, 79] width 7 height 7
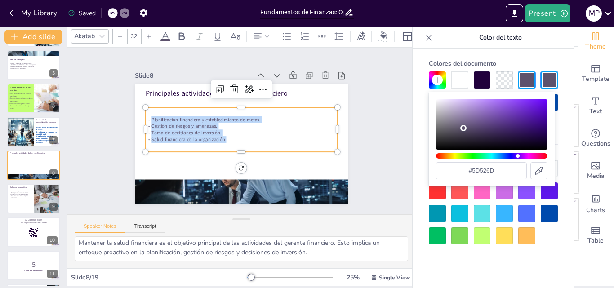
click at [436, 155] on div "Hue" at bounding box center [491, 155] width 111 height 5
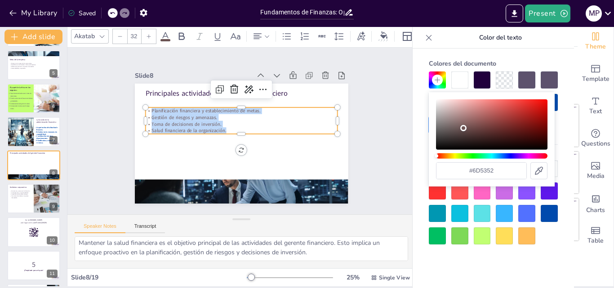
click at [456, 156] on div "Hue" at bounding box center [491, 155] width 111 height 5
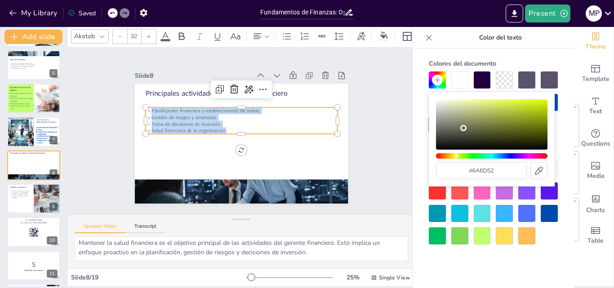
click at [466, 157] on div "Hue" at bounding box center [491, 155] width 111 height 5
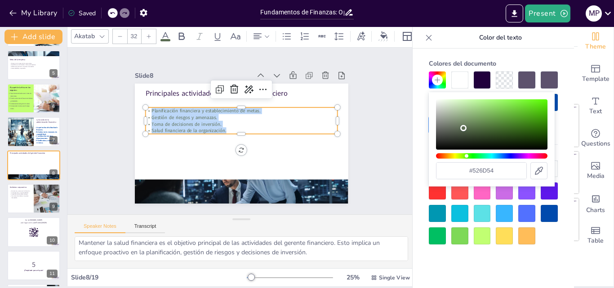
click at [474, 157] on div "Hue" at bounding box center [491, 155] width 111 height 5
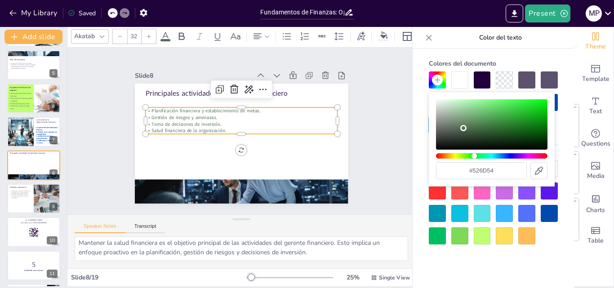
click at [476, 156] on div "Hue" at bounding box center [473, 155] width 5 height 5
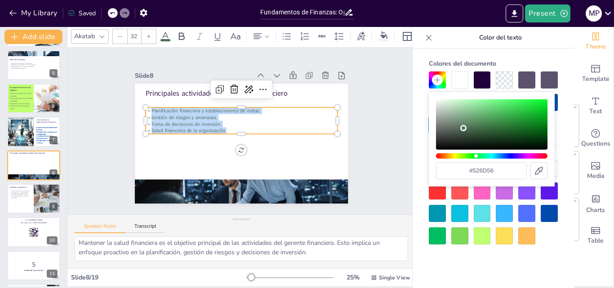
click at [545, 103] on div "Color" at bounding box center [491, 124] width 111 height 50
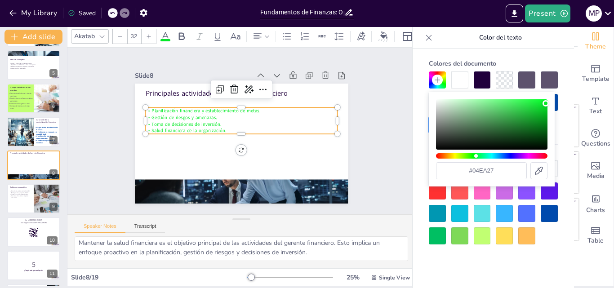
click at [539, 106] on div "Color" at bounding box center [491, 124] width 111 height 50
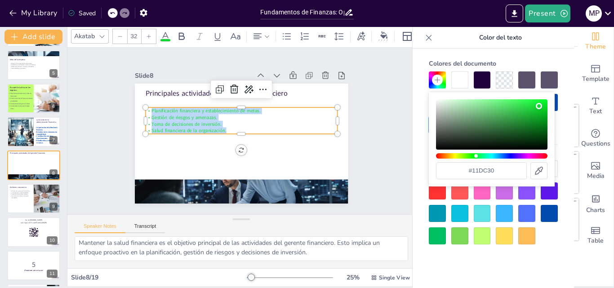
click at [151, 34] on icon at bounding box center [148, 36] width 5 height 5
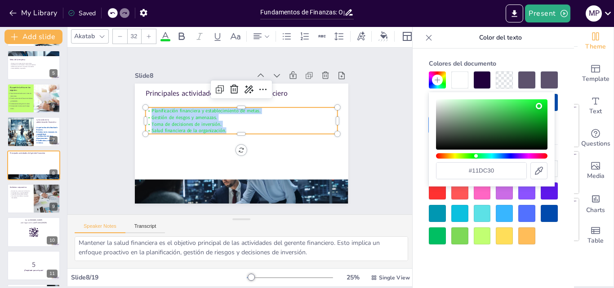
click at [151, 34] on icon at bounding box center [148, 36] width 5 height 5
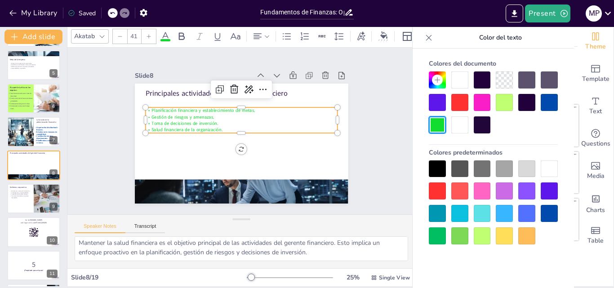
click at [151, 34] on icon at bounding box center [148, 36] width 5 height 5
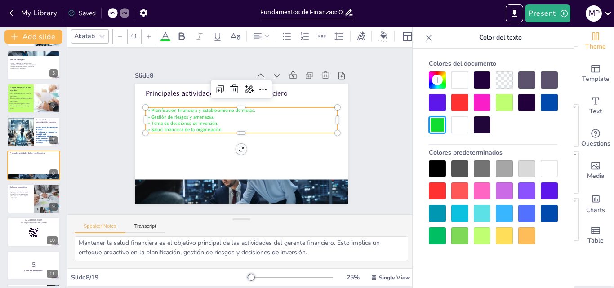
click at [151, 34] on icon at bounding box center [148, 36] width 5 height 5
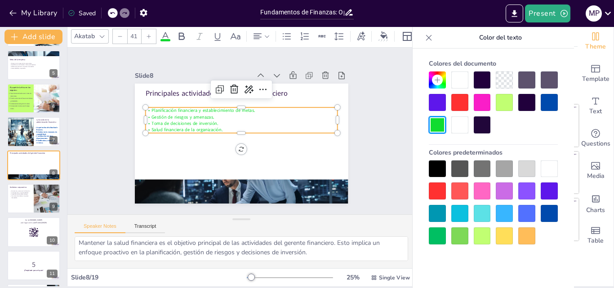
click at [151, 34] on icon at bounding box center [148, 36] width 5 height 5
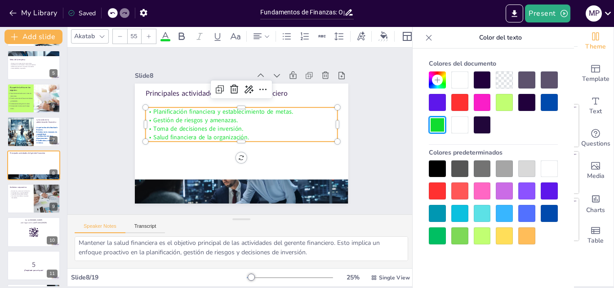
click at [151, 34] on icon at bounding box center [148, 36] width 5 height 5
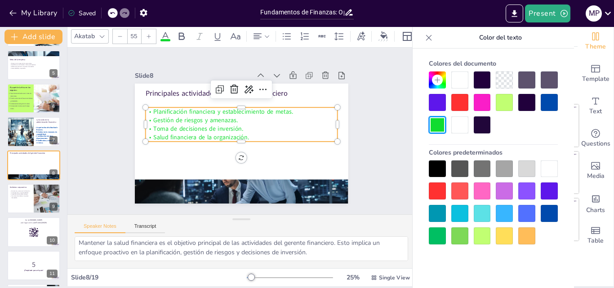
click at [151, 34] on icon at bounding box center [148, 36] width 5 height 5
click at [221, 182] on div at bounding box center [241, 192] width 213 height 120
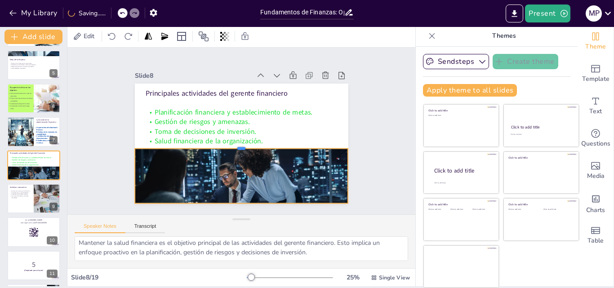
drag, startPoint x: 231, startPoint y: 175, endPoint x: 229, endPoint y: 144, distance: 31.1
click at [229, 144] on div at bounding box center [241, 144] width 213 height 7
click at [186, 118] on span "Gestión de riesgos y amenazas." at bounding box center [208, 107] width 91 height 48
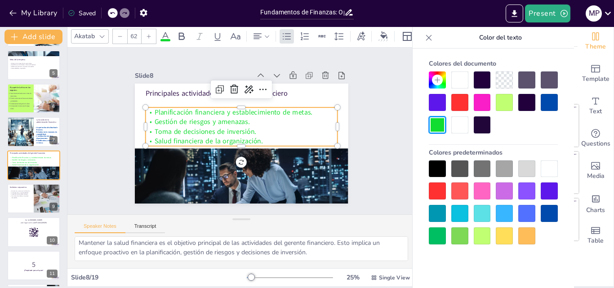
click at [437, 79] on icon at bounding box center [436, 79] width 7 height 7
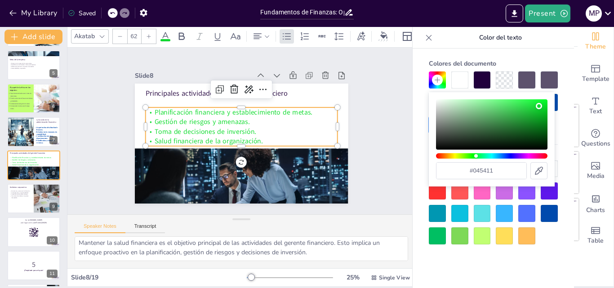
click at [541, 133] on div "Color" at bounding box center [491, 124] width 111 height 50
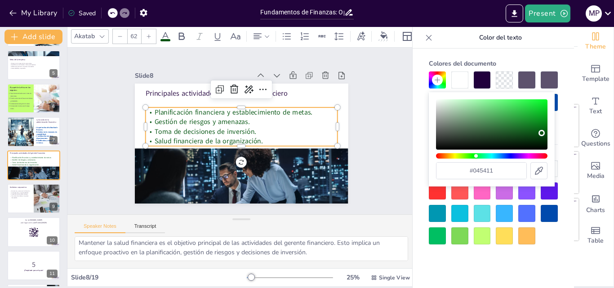
click at [376, 109] on div "Slide 1 Fundamentos de Finanzas: Oportunidades de Carrera y Organización Empres…" at bounding box center [241, 131] width 348 height 167
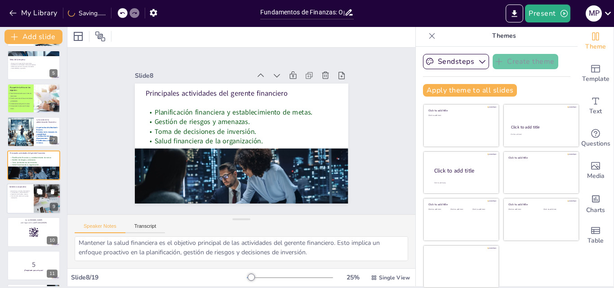
click at [40, 194] on icon at bounding box center [39, 191] width 5 height 5
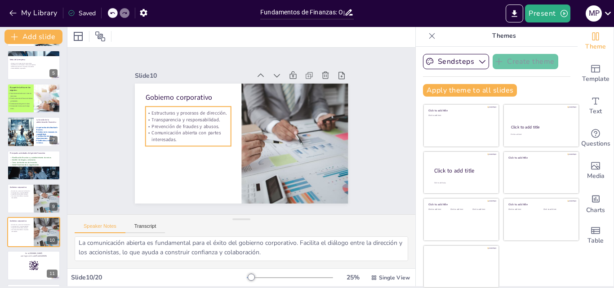
scroll to position [202, 0]
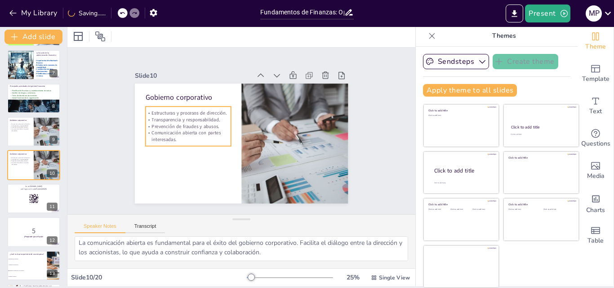
click at [159, 94] on p "Gobierno corporativo" at bounding box center [187, 97] width 85 height 10
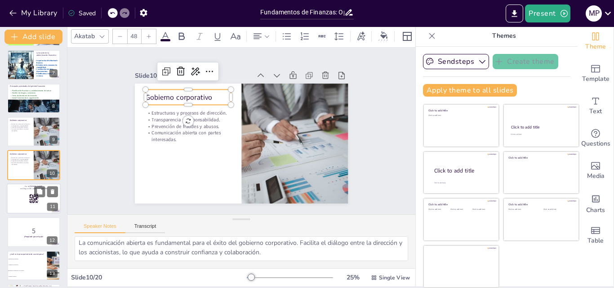
click at [22, 199] on div at bounding box center [34, 198] width 54 height 31
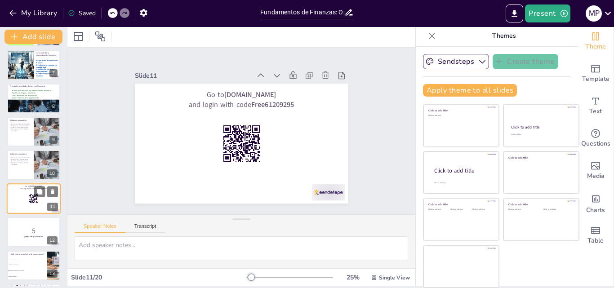
scroll to position [0, 0]
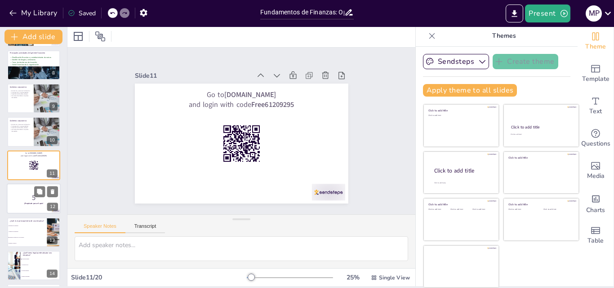
click at [35, 203] on strong "¡Prepárate para el quiz!" at bounding box center [33, 204] width 19 height 2
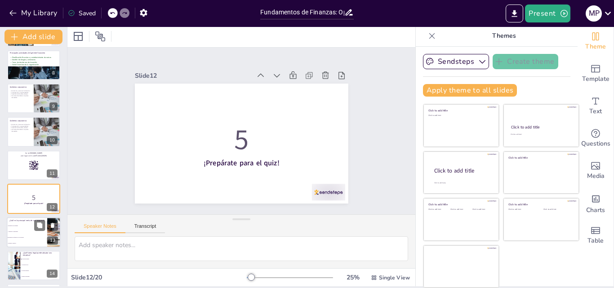
scroll to position [269, 0]
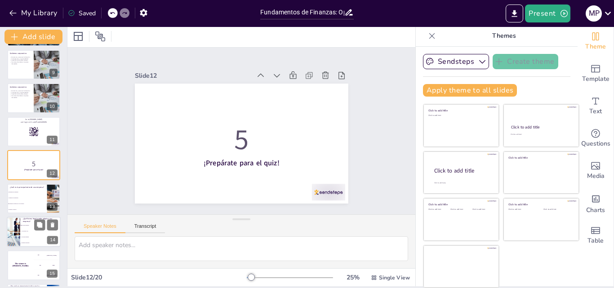
click at [33, 232] on li "Asociación civil" at bounding box center [40, 231] width 40 height 6
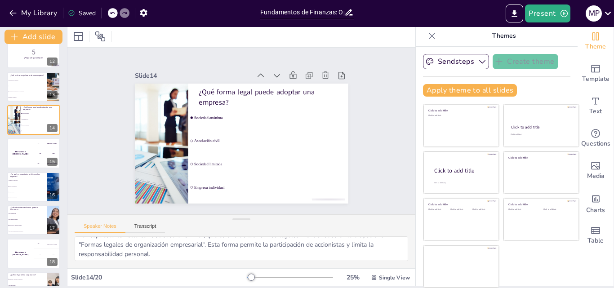
scroll to position [12, 0]
click at [22, 157] on div "The winner is Niels 🏆" at bounding box center [20, 153] width 27 height 31
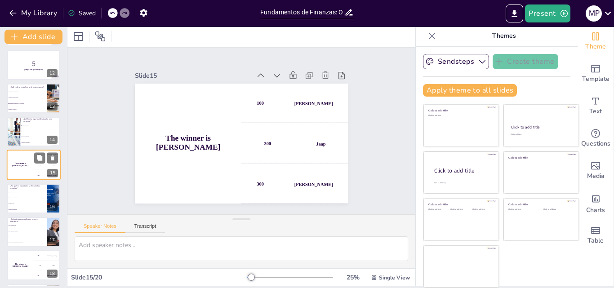
scroll to position [0, 0]
click at [25, 201] on li "Reduce costos" at bounding box center [27, 203] width 40 height 5
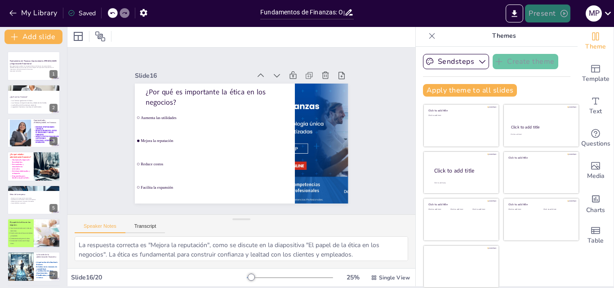
click at [539, 13] on button "Present" at bounding box center [547, 13] width 45 height 18
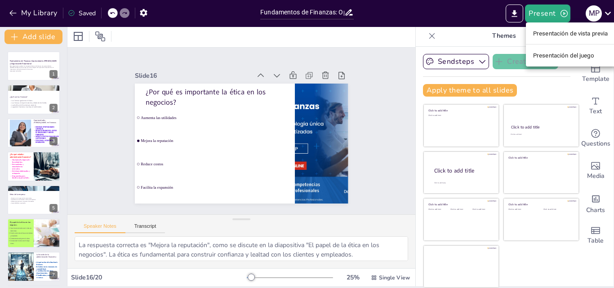
click at [544, 31] on font "Presentación de vista previa" at bounding box center [570, 33] width 75 height 7
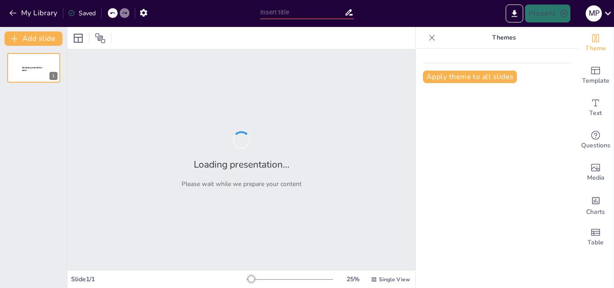
type input "Fundamentos de Finanzas: Oportunidades [PERSON_NAME] y Organización Empresarial"
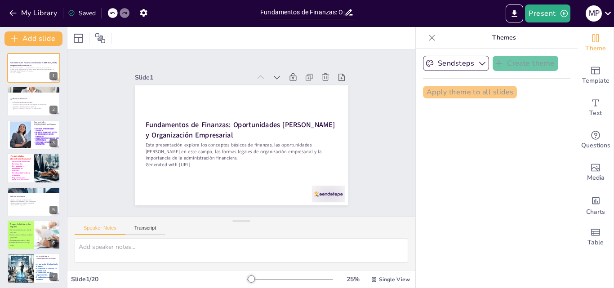
checkbox input "true"
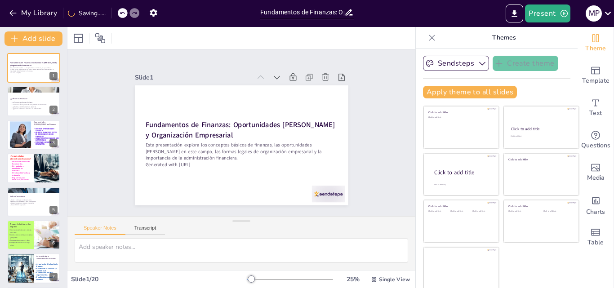
checkbox input "true"
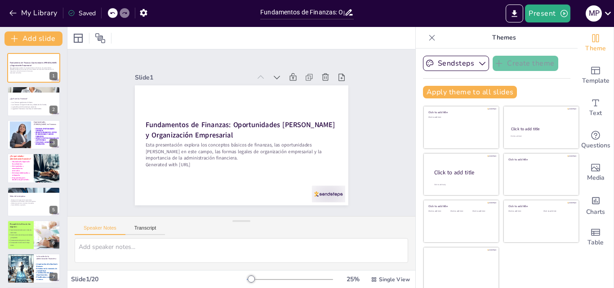
checkbox input "true"
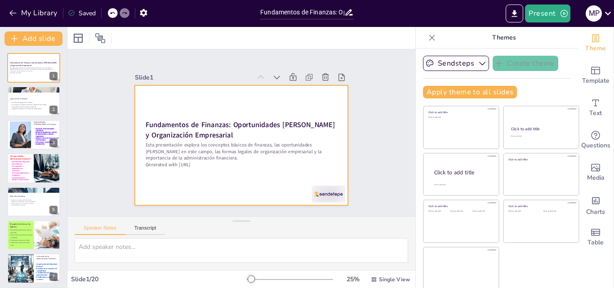
checkbox input "true"
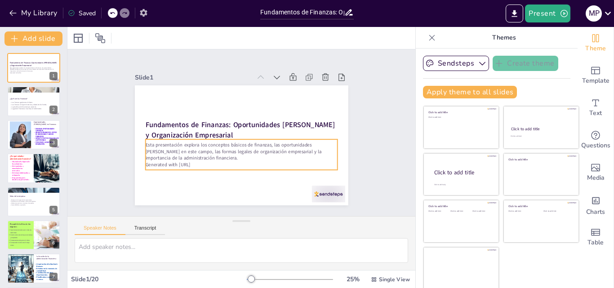
checkbox input "true"
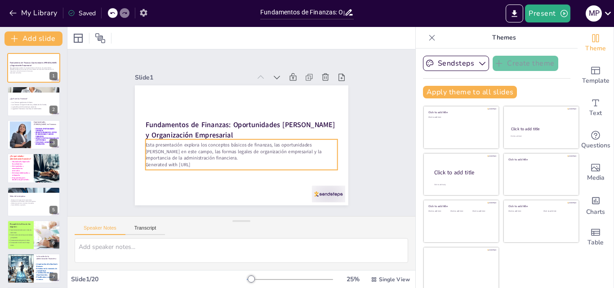
click at [147, 13] on icon "button" at bounding box center [143, 13] width 7 height 8
checkbox input "true"
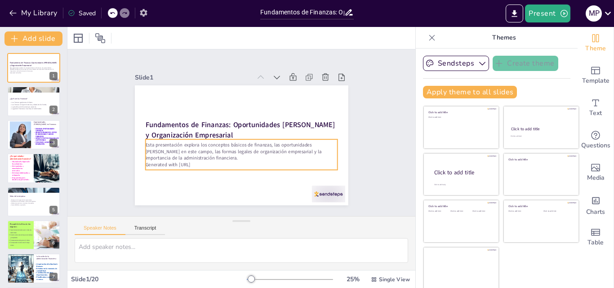
checkbox input "true"
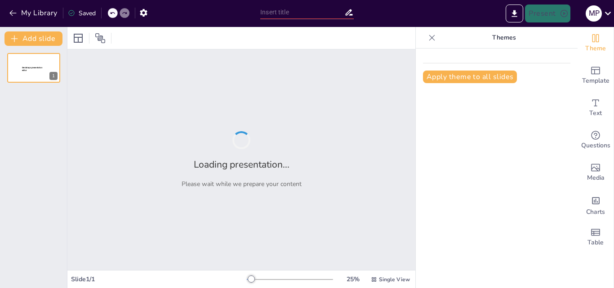
type input "Fundamentos de Finanzas: Oportunidades [PERSON_NAME] y Organización Empresarial"
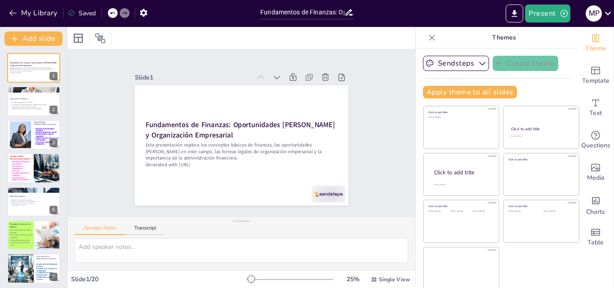
checkbox input "true"
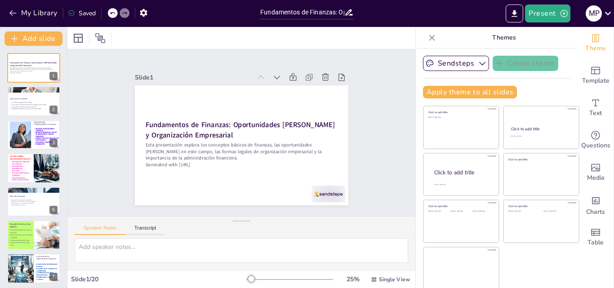
checkbox input "true"
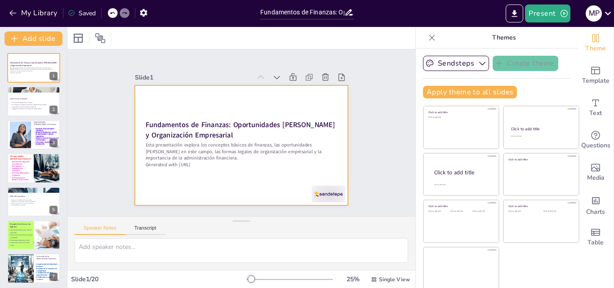
checkbox input "true"
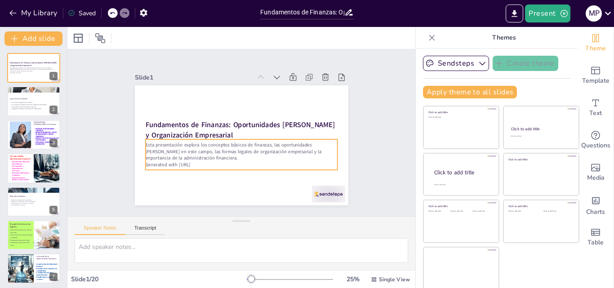
checkbox input "true"
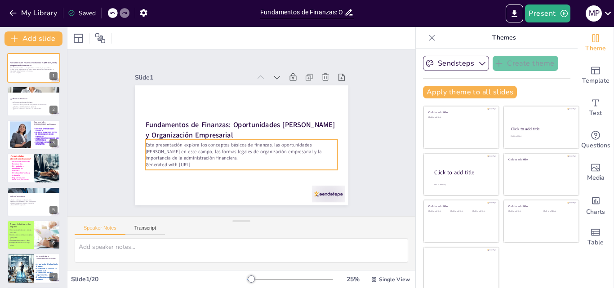
checkbox input "true"
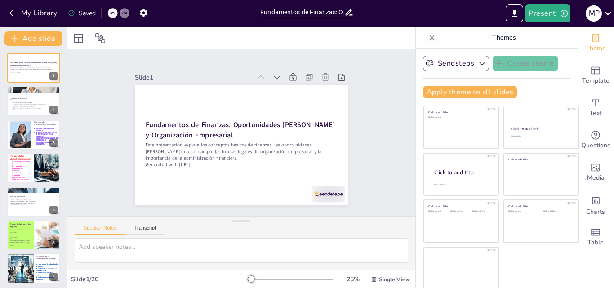
checkbox input "true"
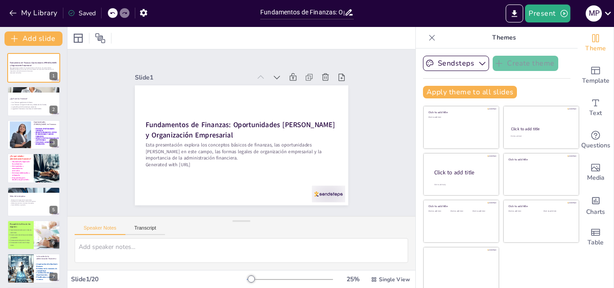
checkbox input "true"
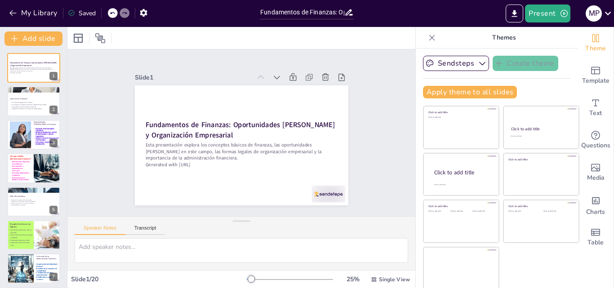
checkbox input "true"
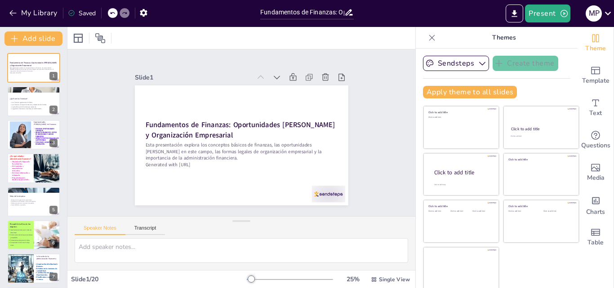
checkbox input "true"
